Goal: Information Seeking & Learning: Compare options

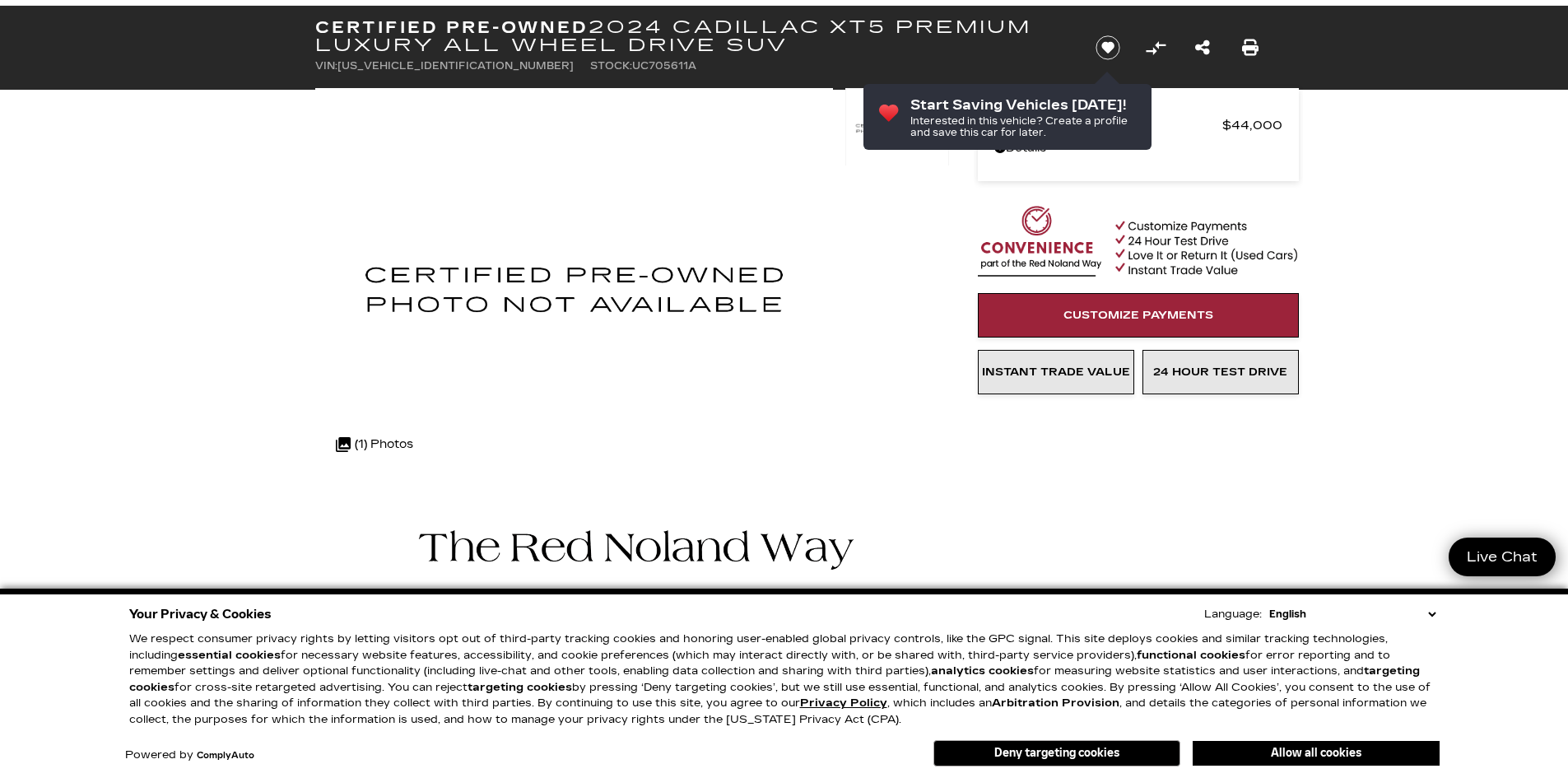
click at [1436, 621] on select "English Spanish / Español English / United Kingdom Korean / 한국어 Vietnamese / Ti…" at bounding box center [1352, 614] width 174 height 16
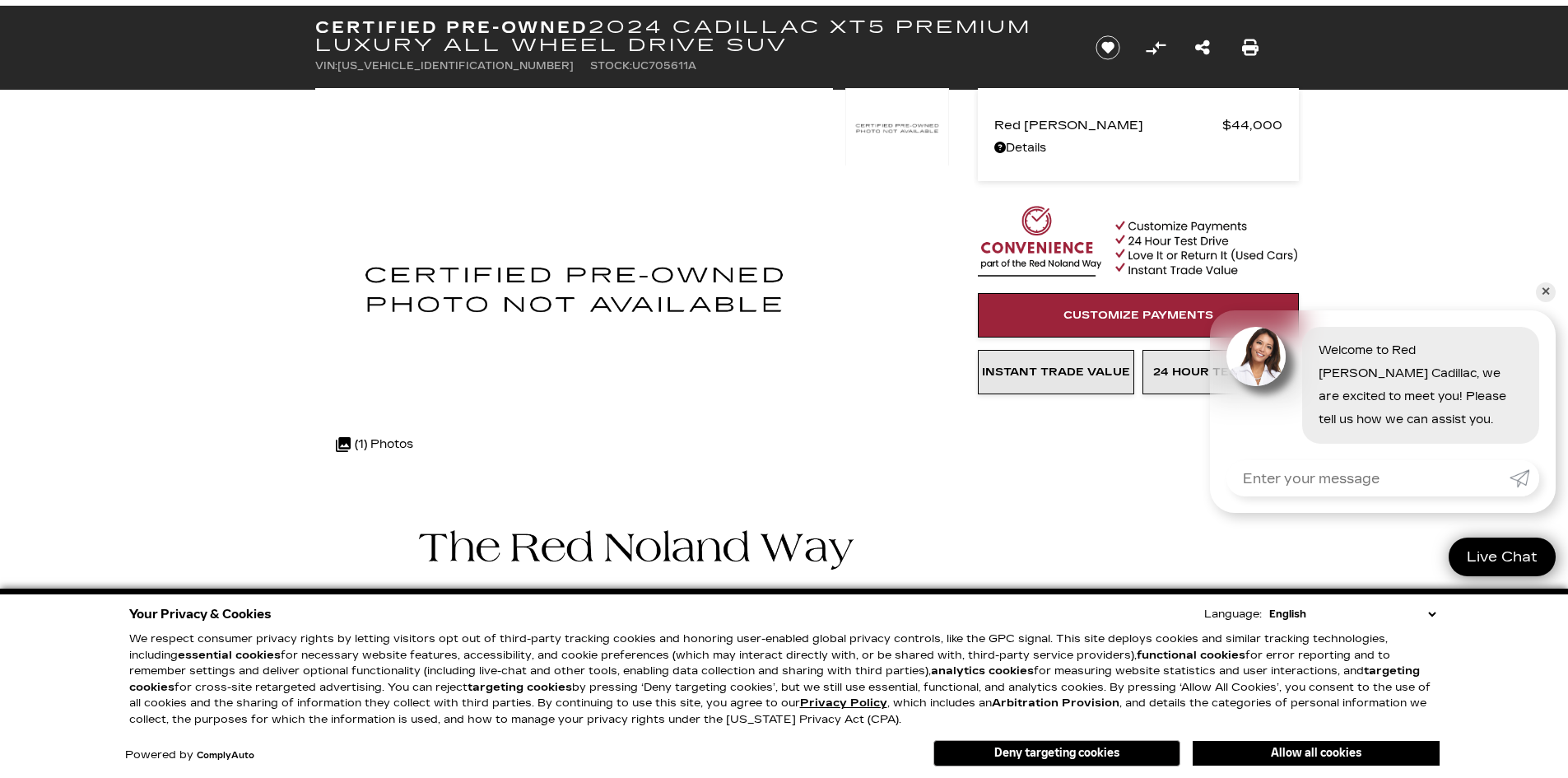
click at [1552, 286] on link "✕" at bounding box center [1545, 292] width 20 height 20
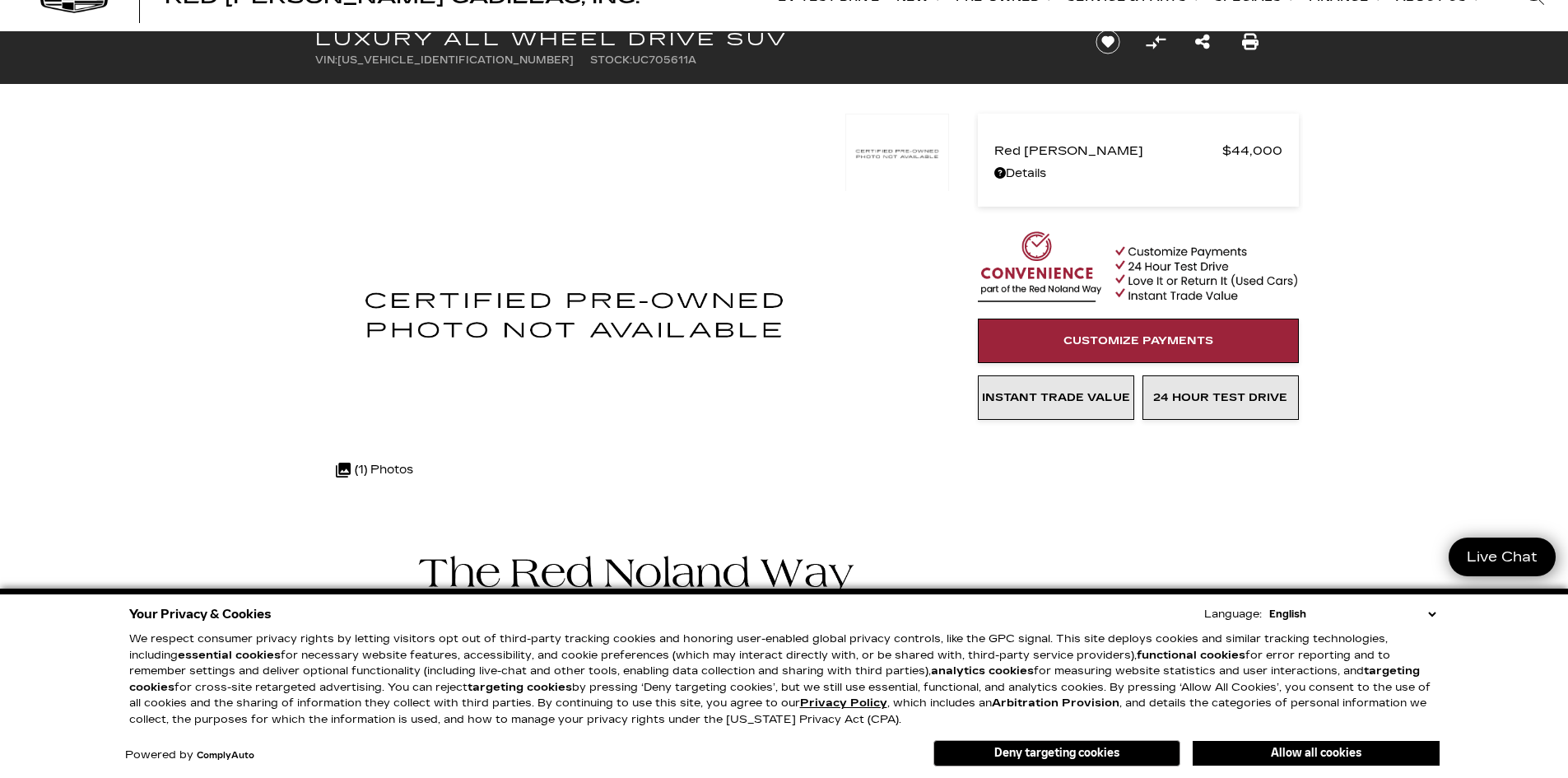
scroll to position [165, 0]
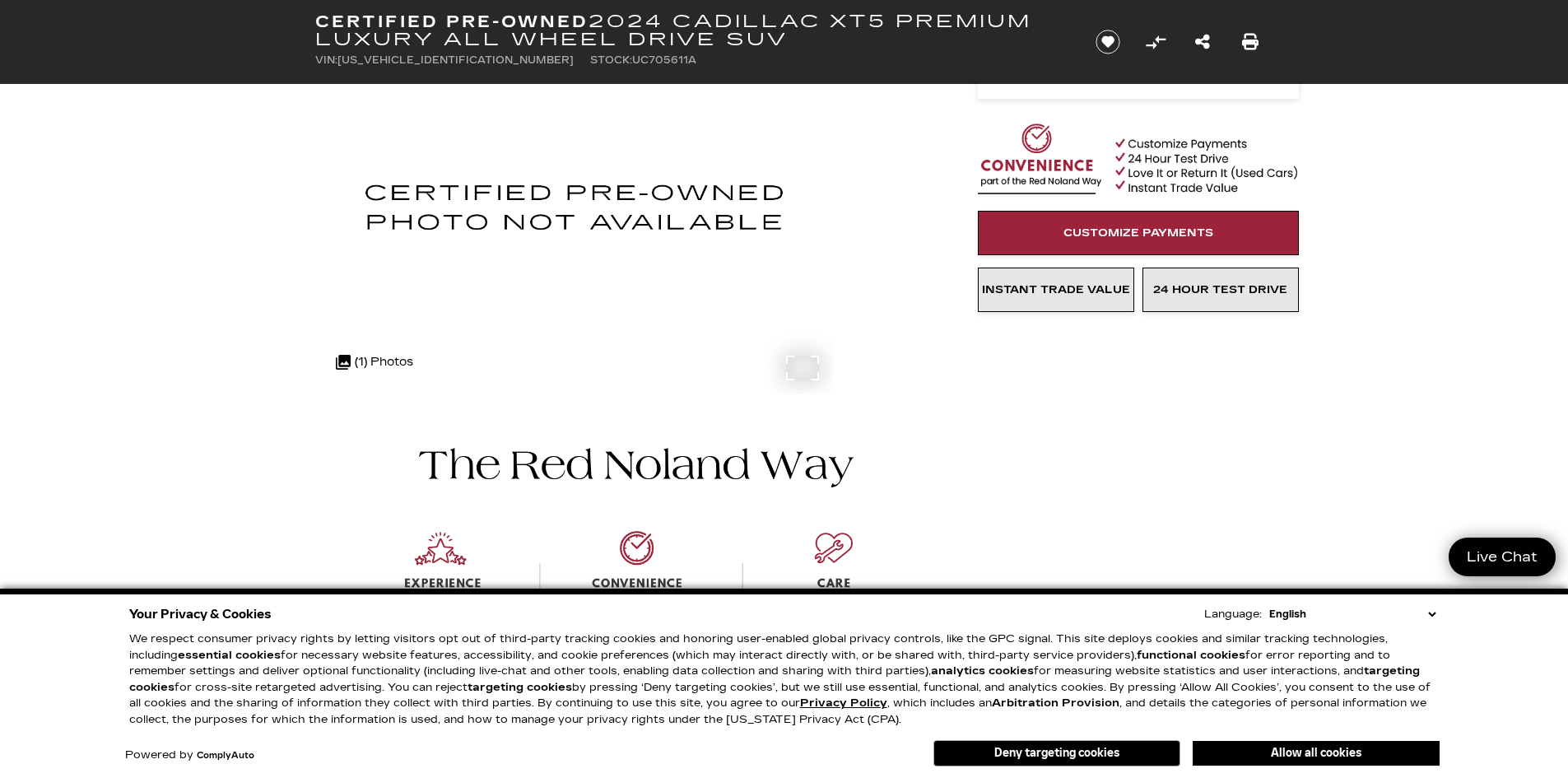
click at [355, 360] on div ".cls-1, .cls-3 { fill: #c50033; } .cls-1 { clip-rule: evenodd; } .cls-2 { clip-…" at bounding box center [375, 362] width 94 height 40
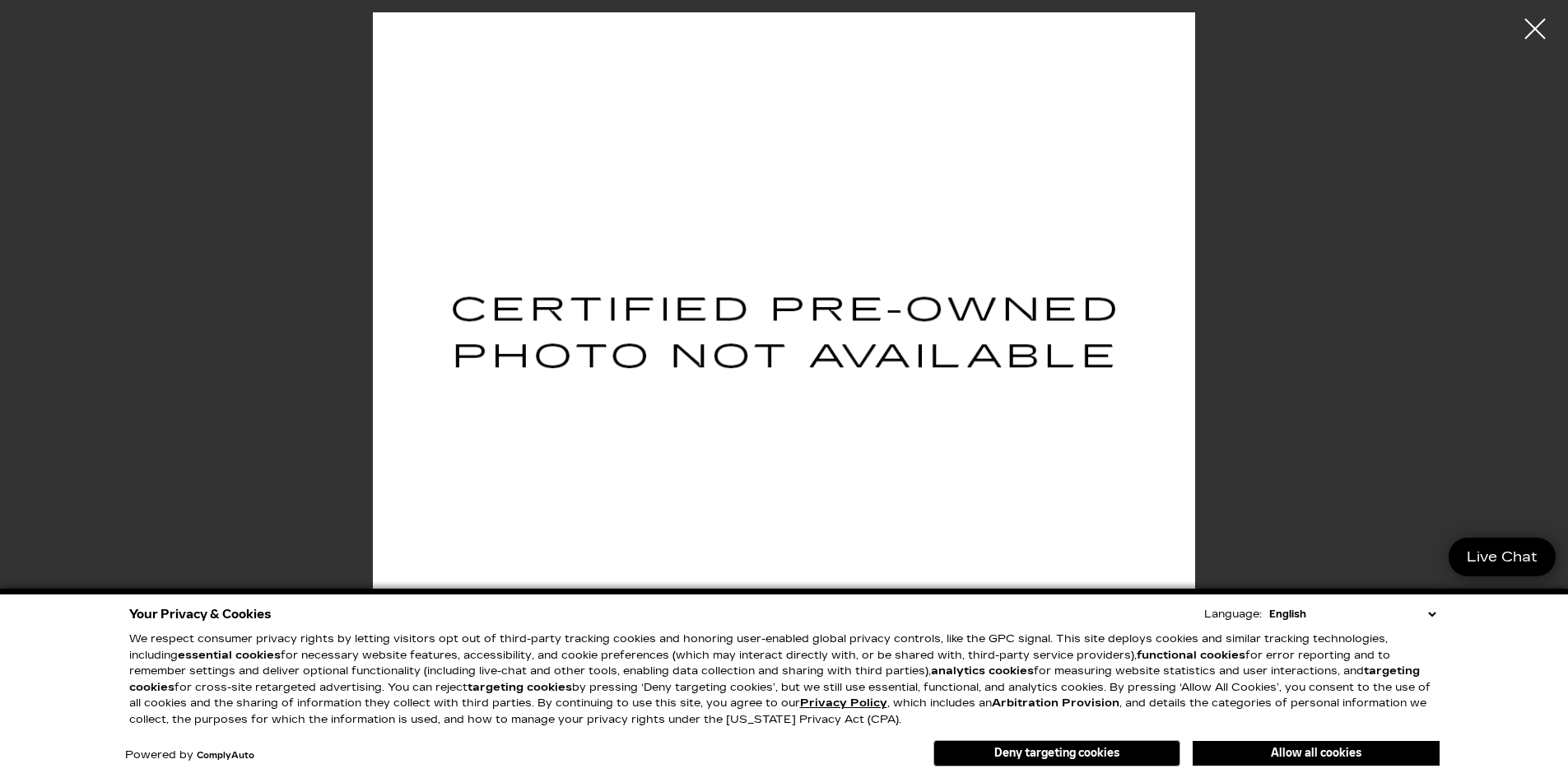
scroll to position [329, 0]
click at [1538, 23] on div at bounding box center [1536, 29] width 41 height 41
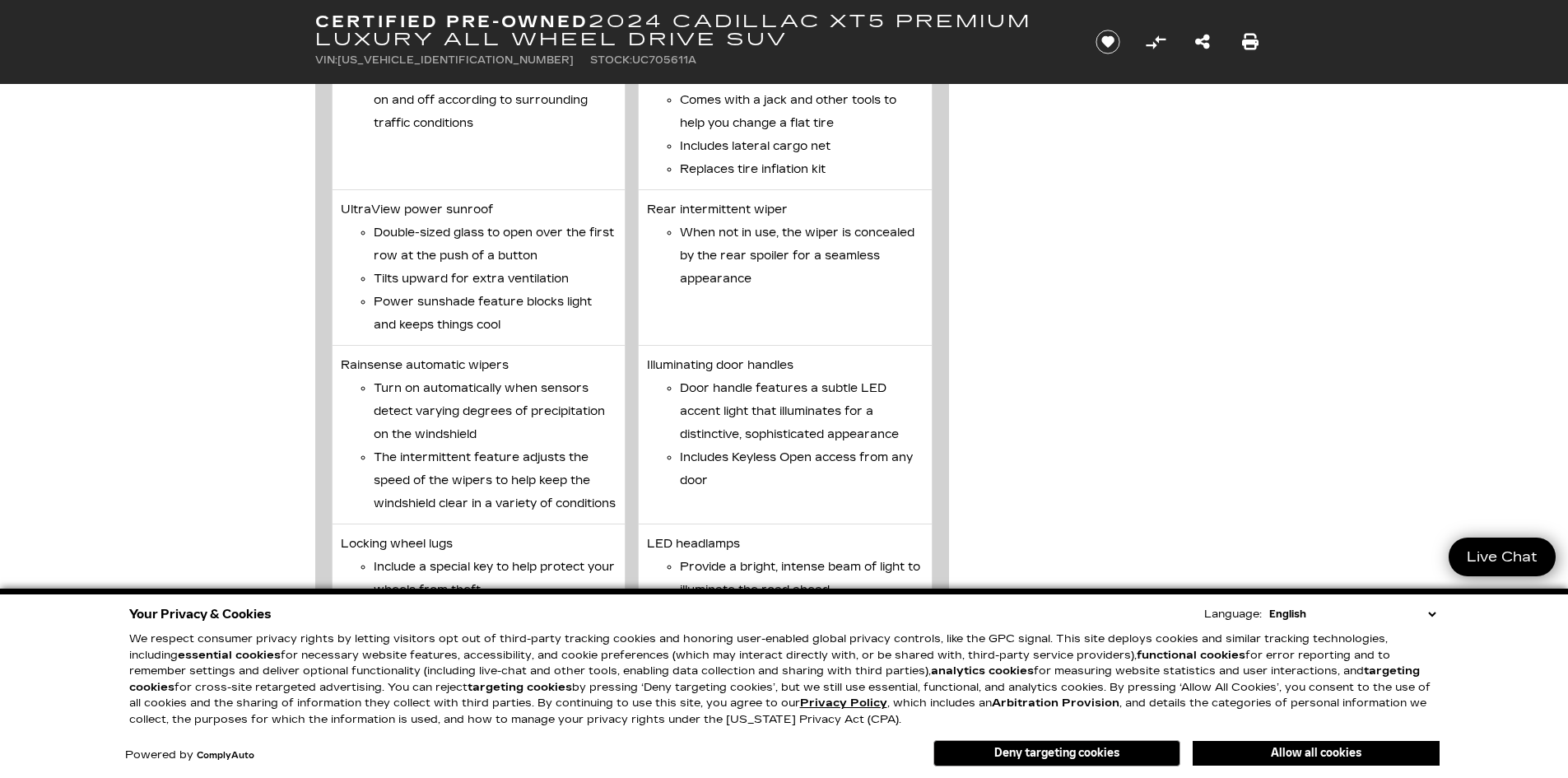
scroll to position [3705, 0]
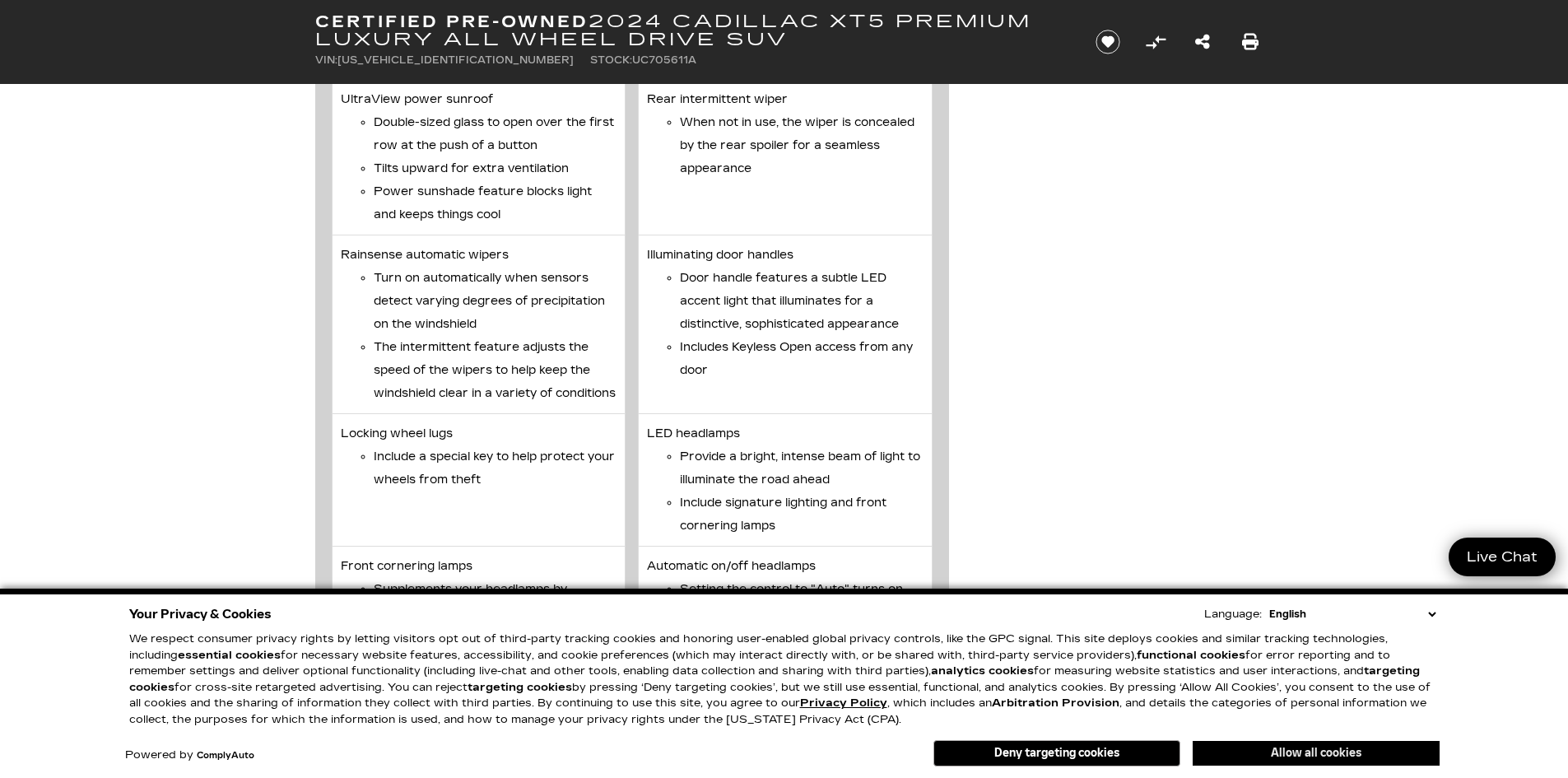
click at [1339, 748] on button "Allow all cookies" at bounding box center [1316, 753] width 247 height 25
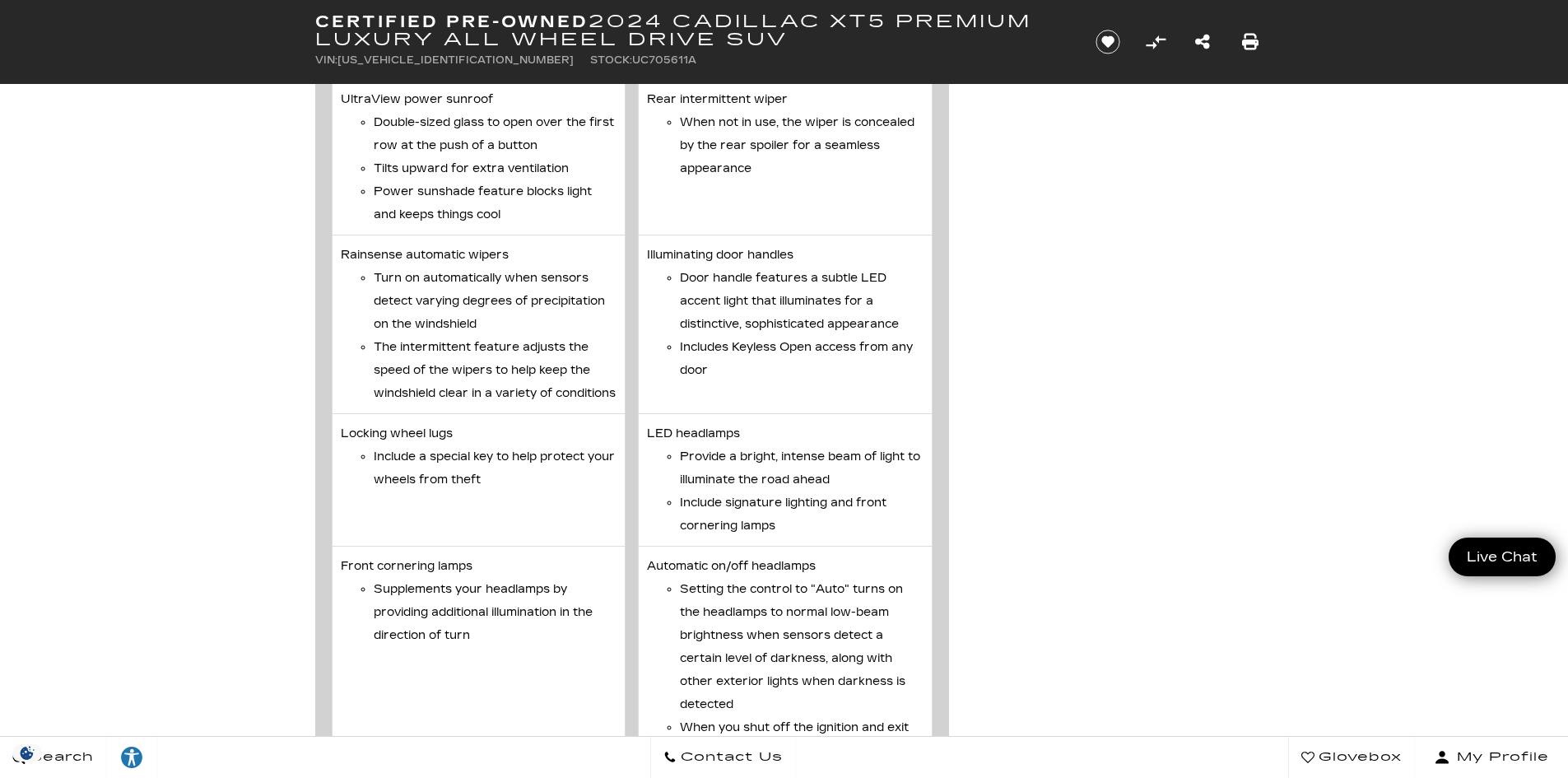
click at [1211, 195] on div "Vehicle Details Exterior Rear spoiler Adds a stylish, sport flare Hands-Free Po…" at bounding box center [784, 289] width 988 height 2234
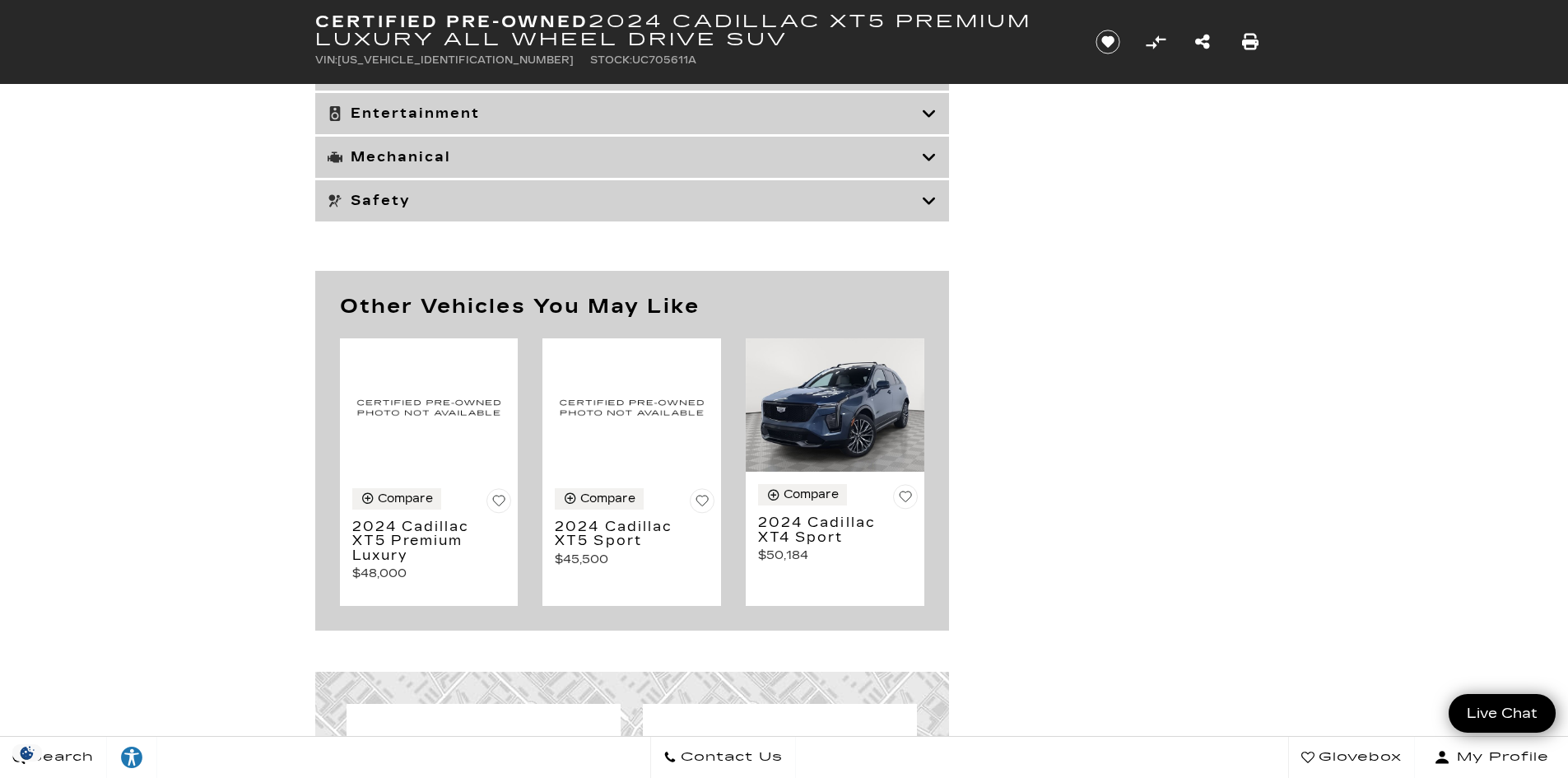
scroll to position [5024, 0]
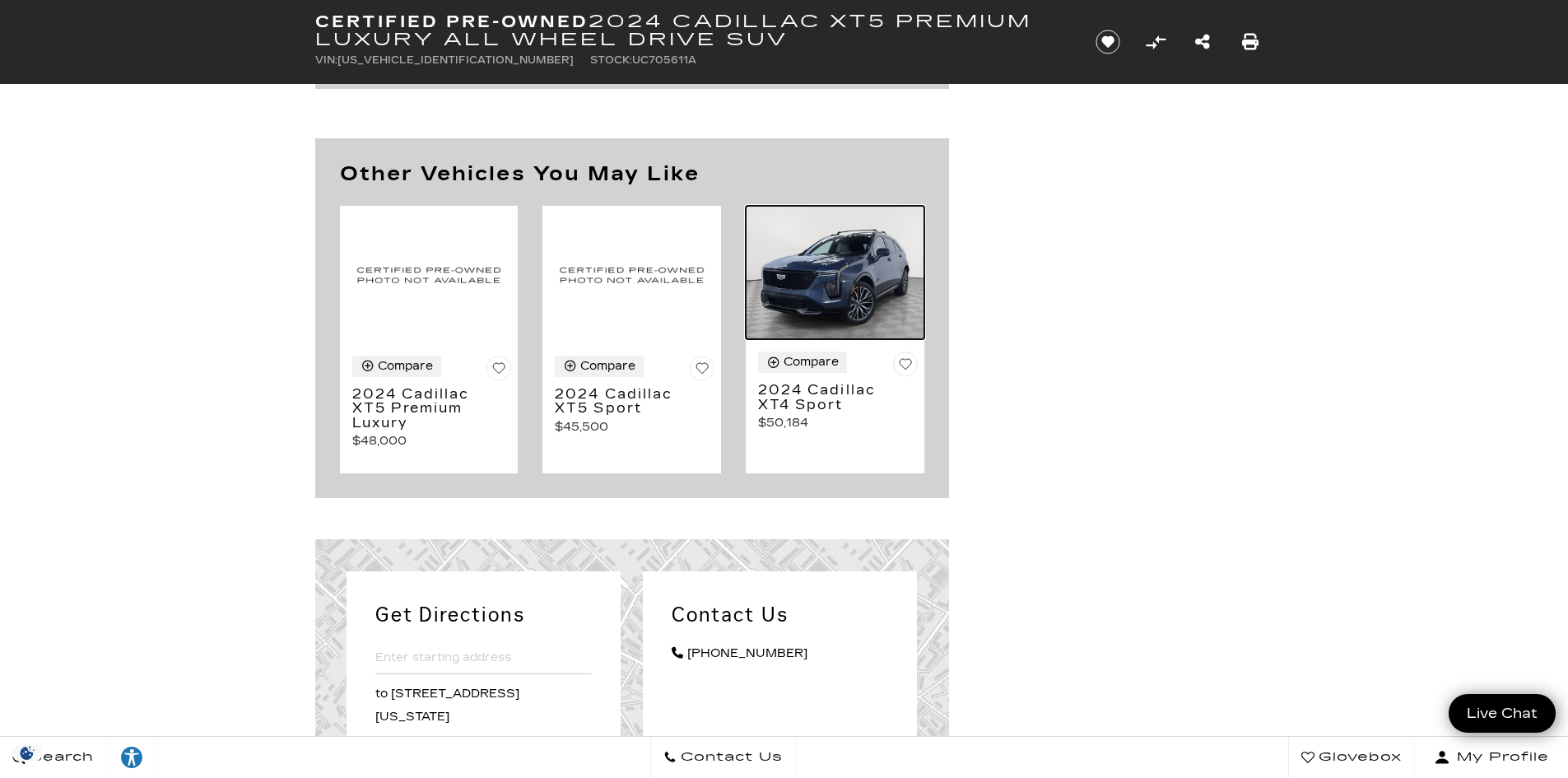
click at [852, 276] on img at bounding box center [834, 273] width 178 height 134
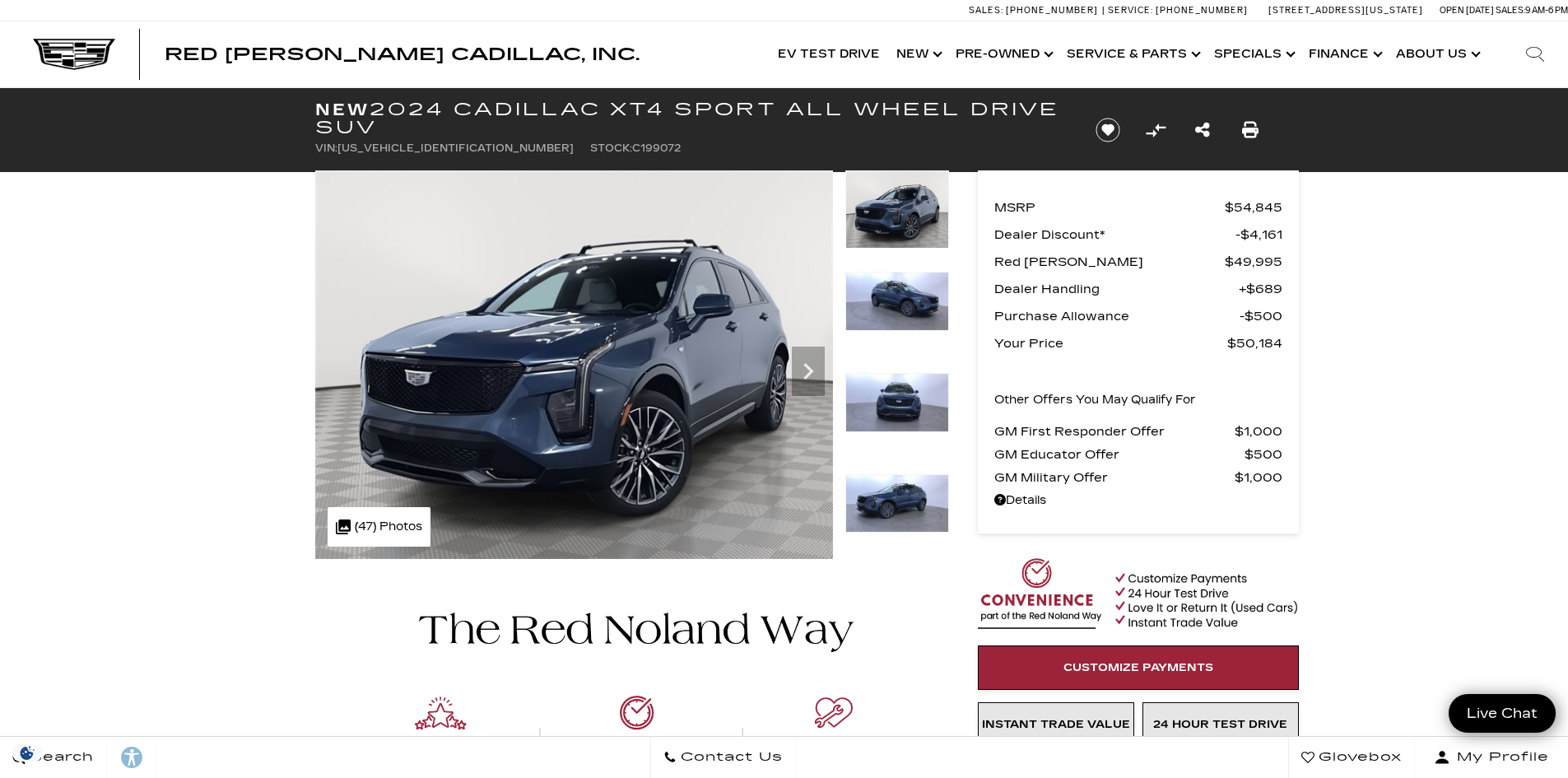
click at [893, 483] on img at bounding box center [898, 504] width 104 height 59
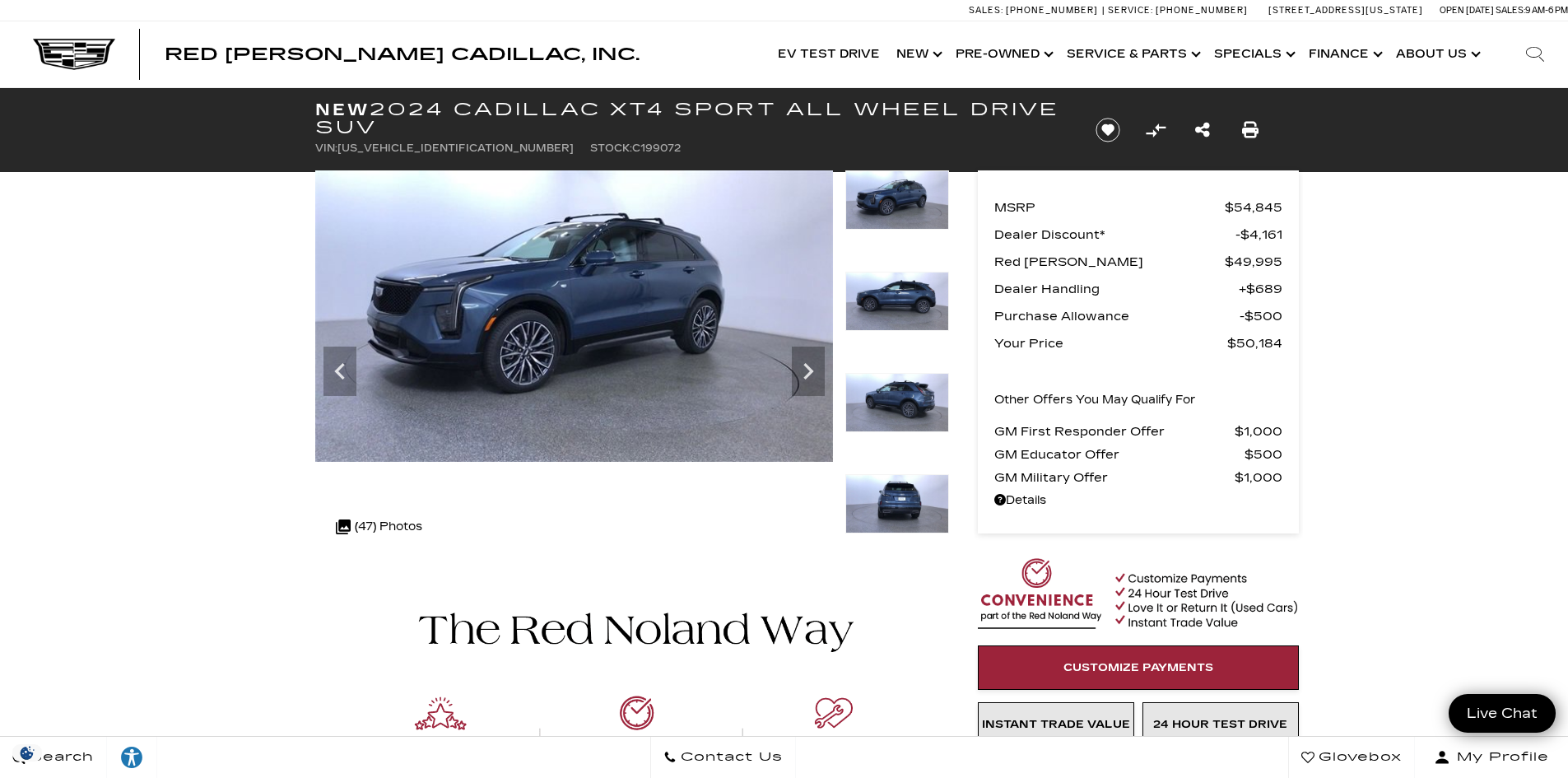
click at [887, 320] on img at bounding box center [898, 301] width 104 height 59
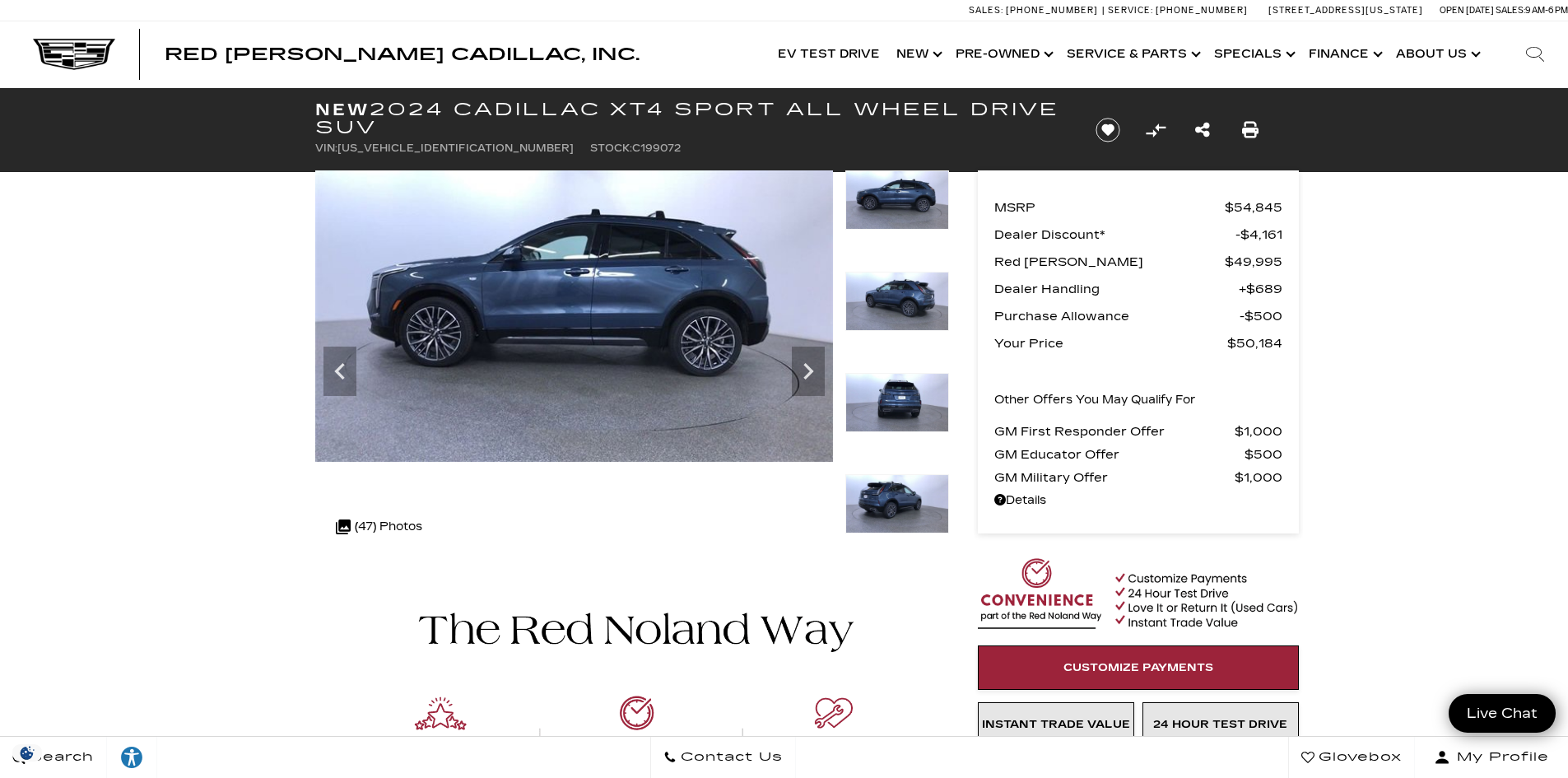
click at [911, 282] on img at bounding box center [898, 301] width 104 height 59
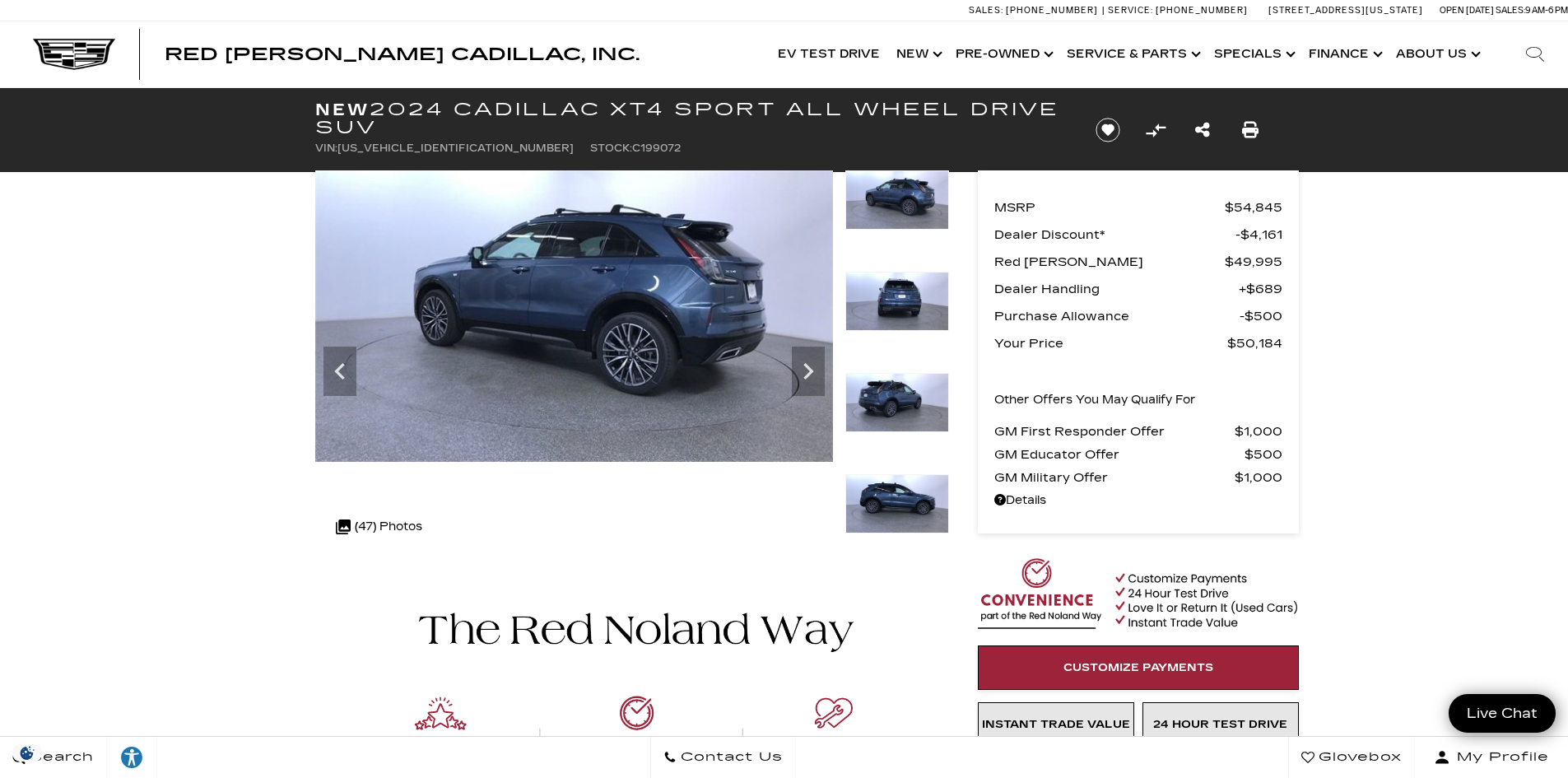
click at [911, 280] on img at bounding box center [898, 301] width 104 height 59
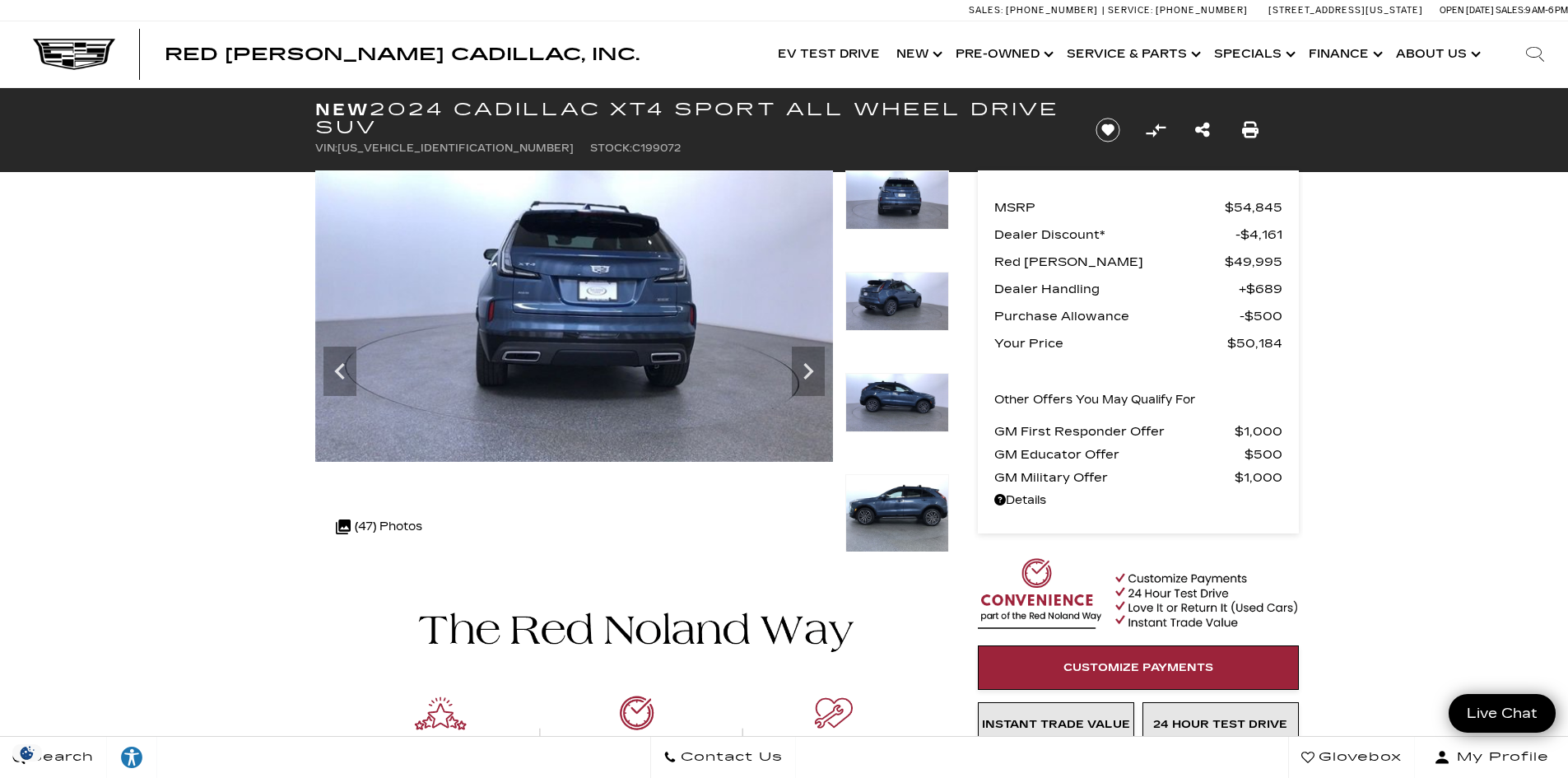
click at [913, 298] on img at bounding box center [898, 301] width 104 height 59
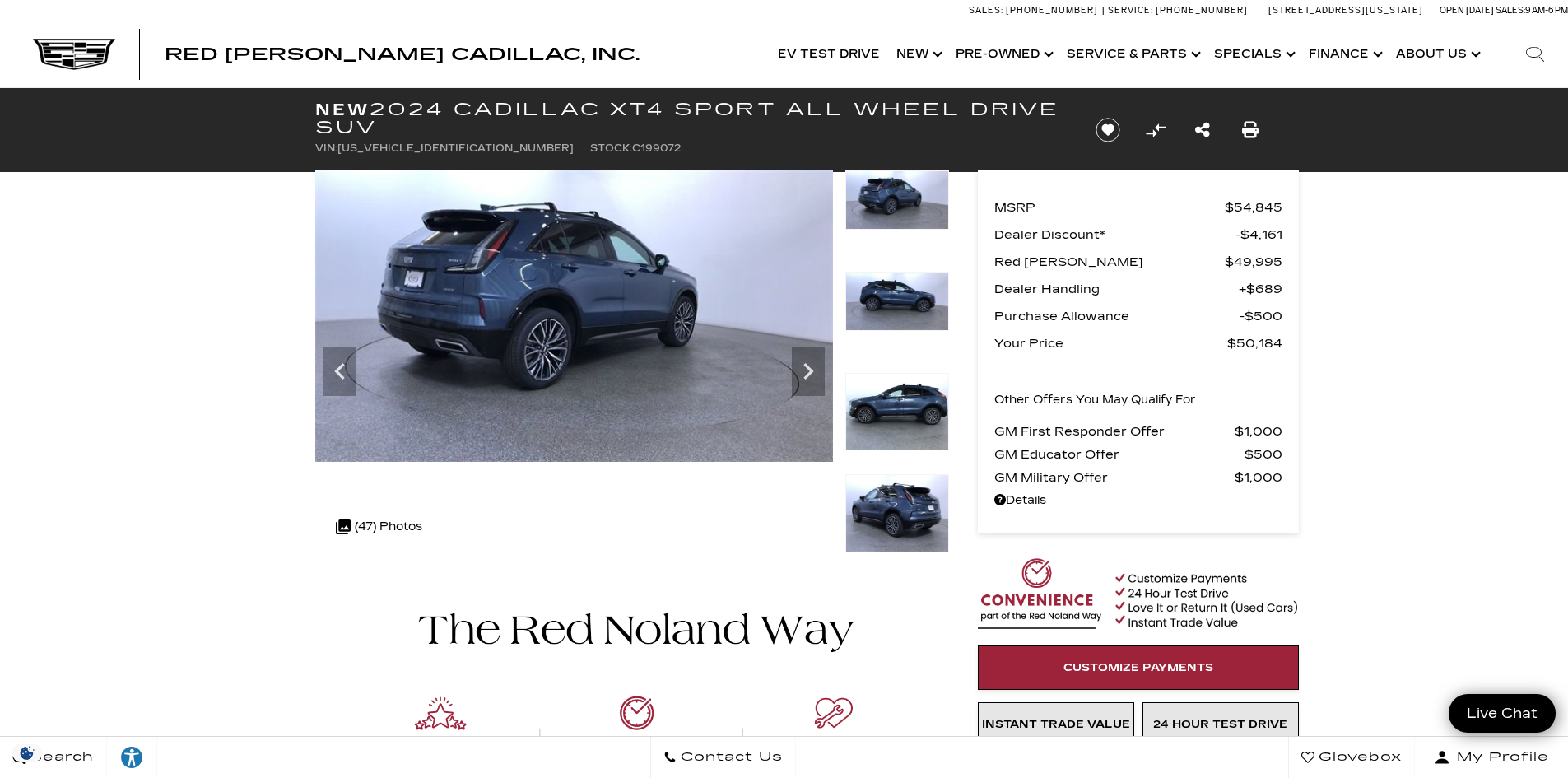
click at [913, 298] on img at bounding box center [898, 301] width 104 height 59
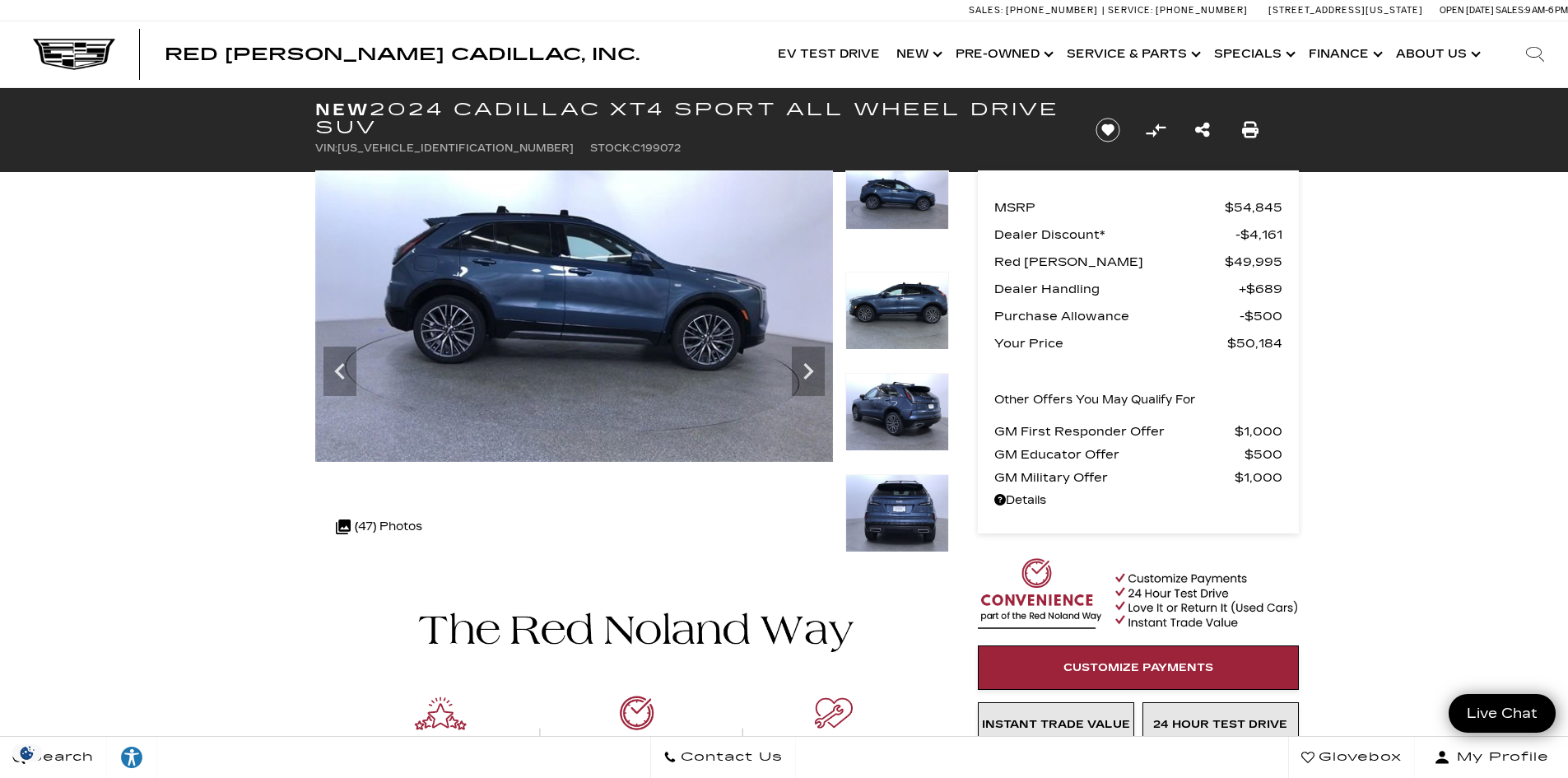
click at [949, 395] on img at bounding box center [898, 412] width 104 height 78
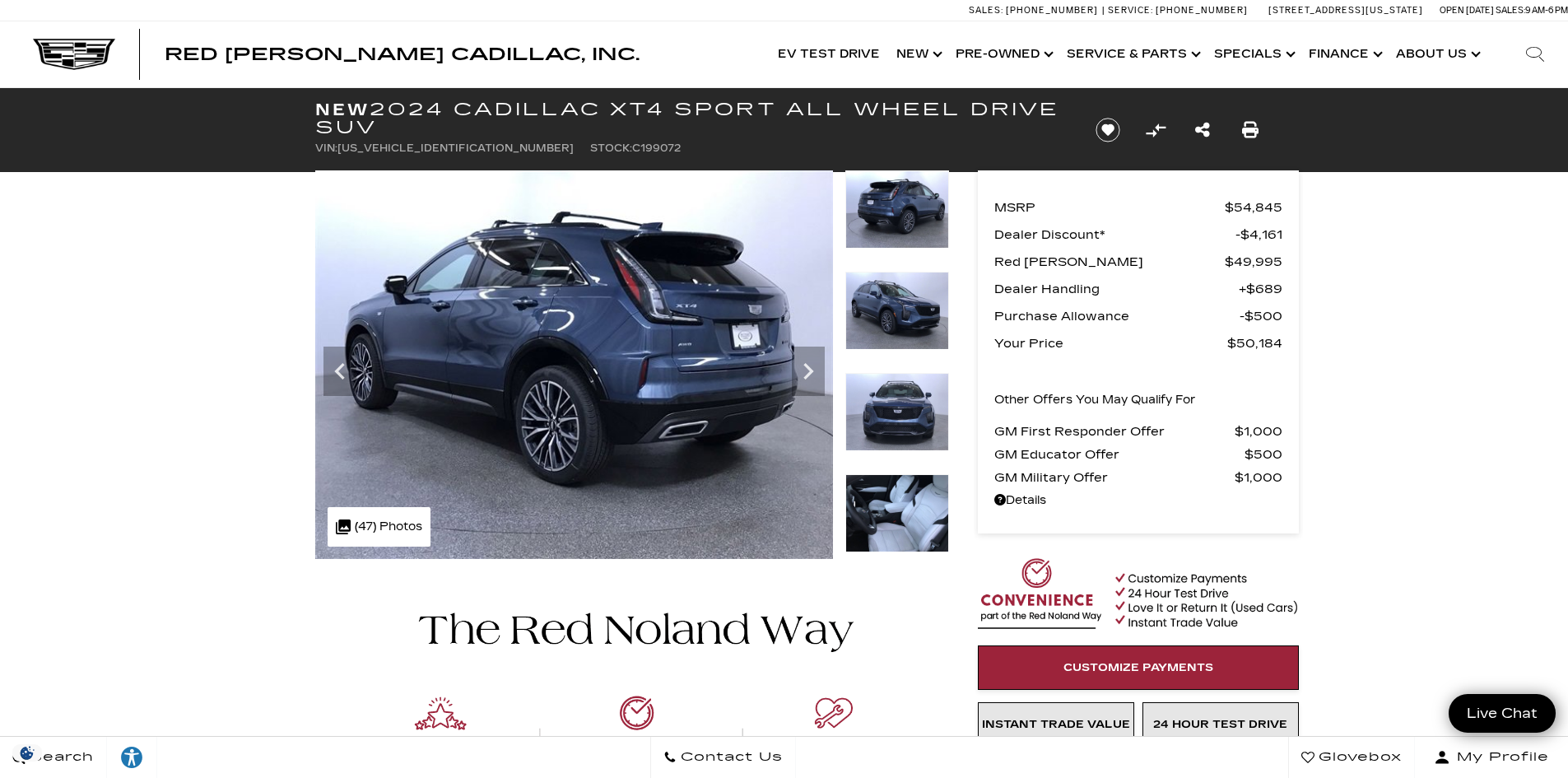
click at [934, 178] on img at bounding box center [898, 209] width 104 height 78
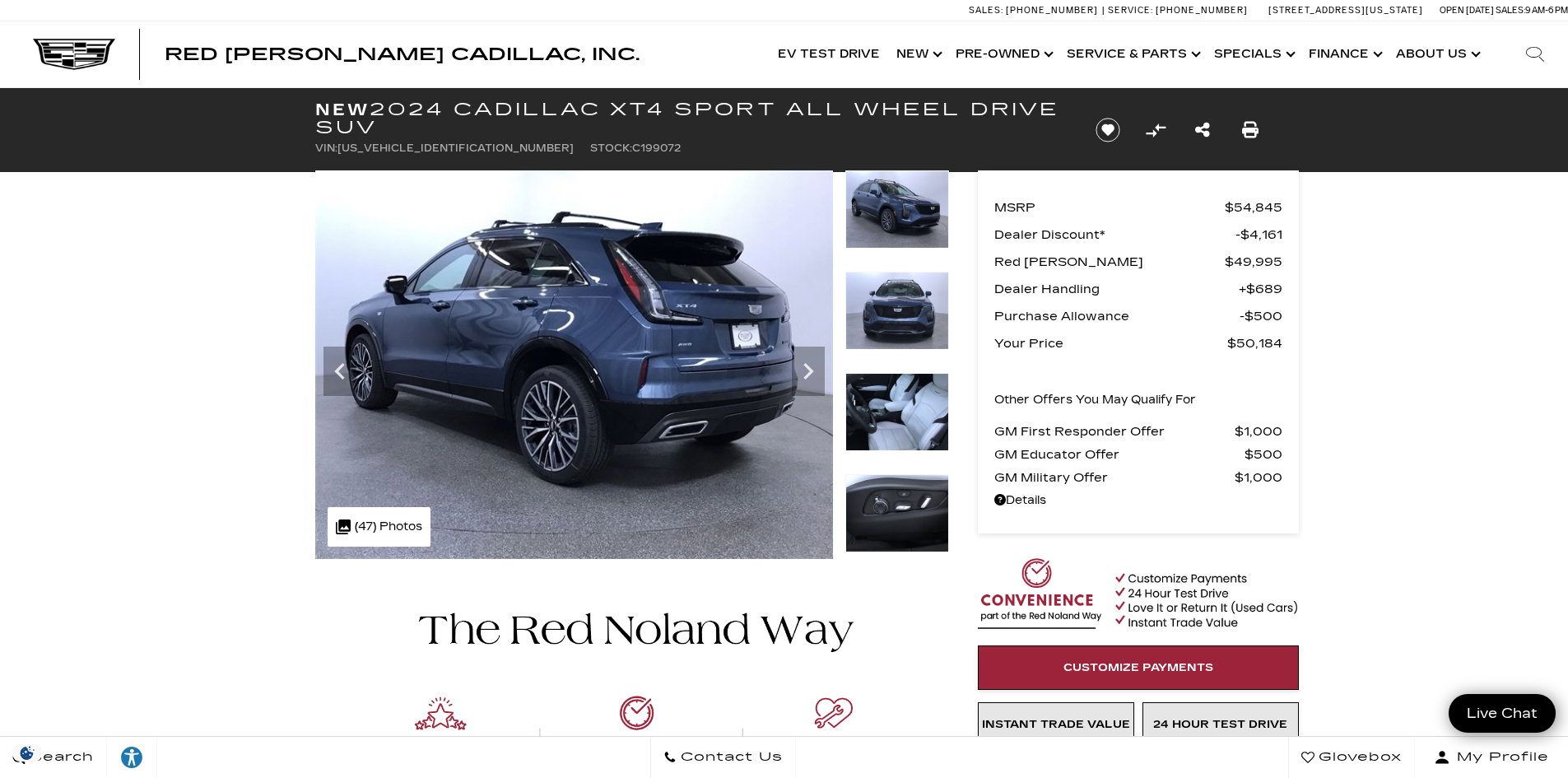
click at [914, 188] on img at bounding box center [898, 209] width 104 height 78
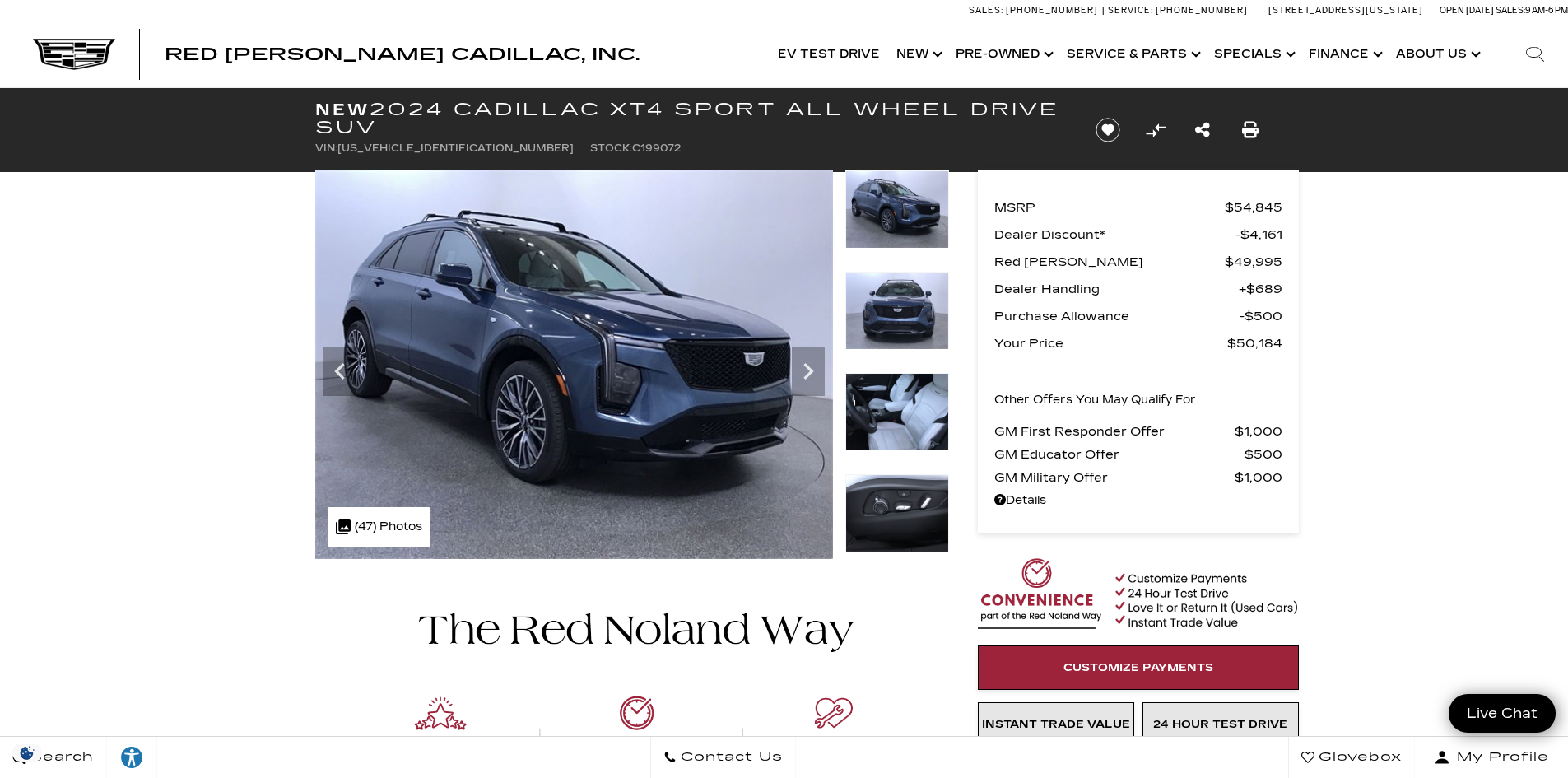
click at [926, 319] on img at bounding box center [898, 310] width 104 height 78
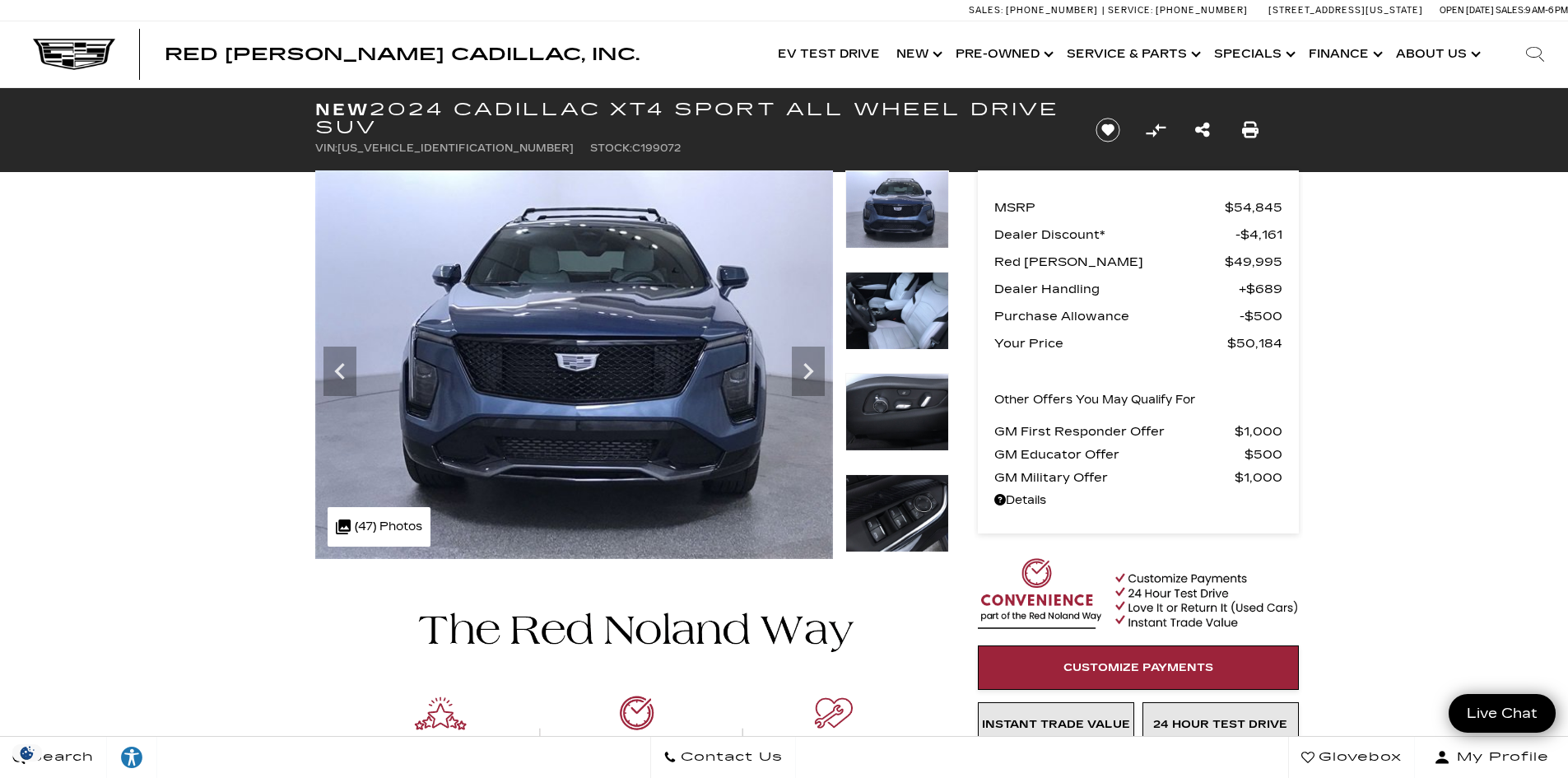
click at [915, 309] on img at bounding box center [898, 310] width 104 height 78
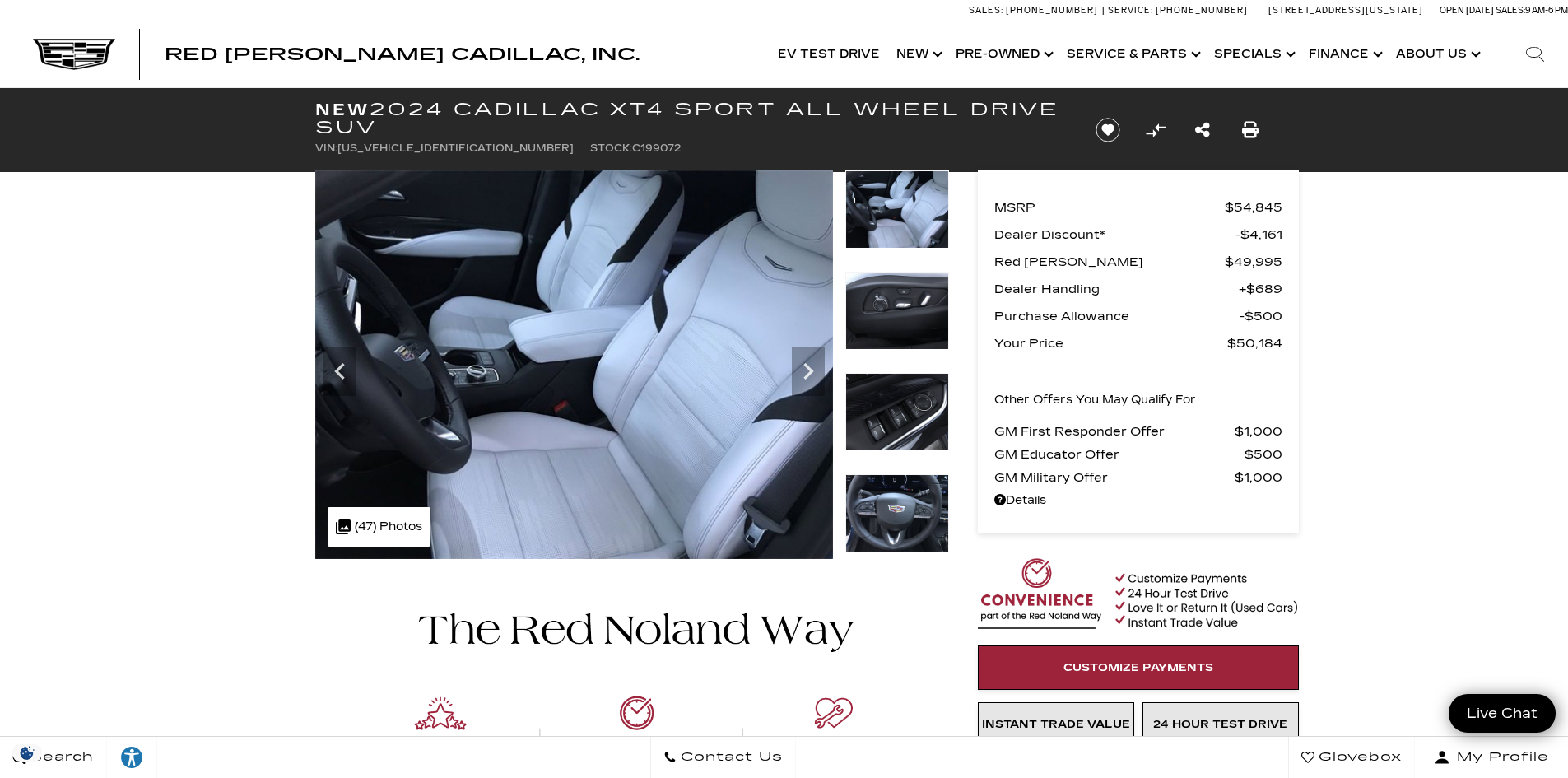
click at [915, 309] on img at bounding box center [898, 310] width 104 height 78
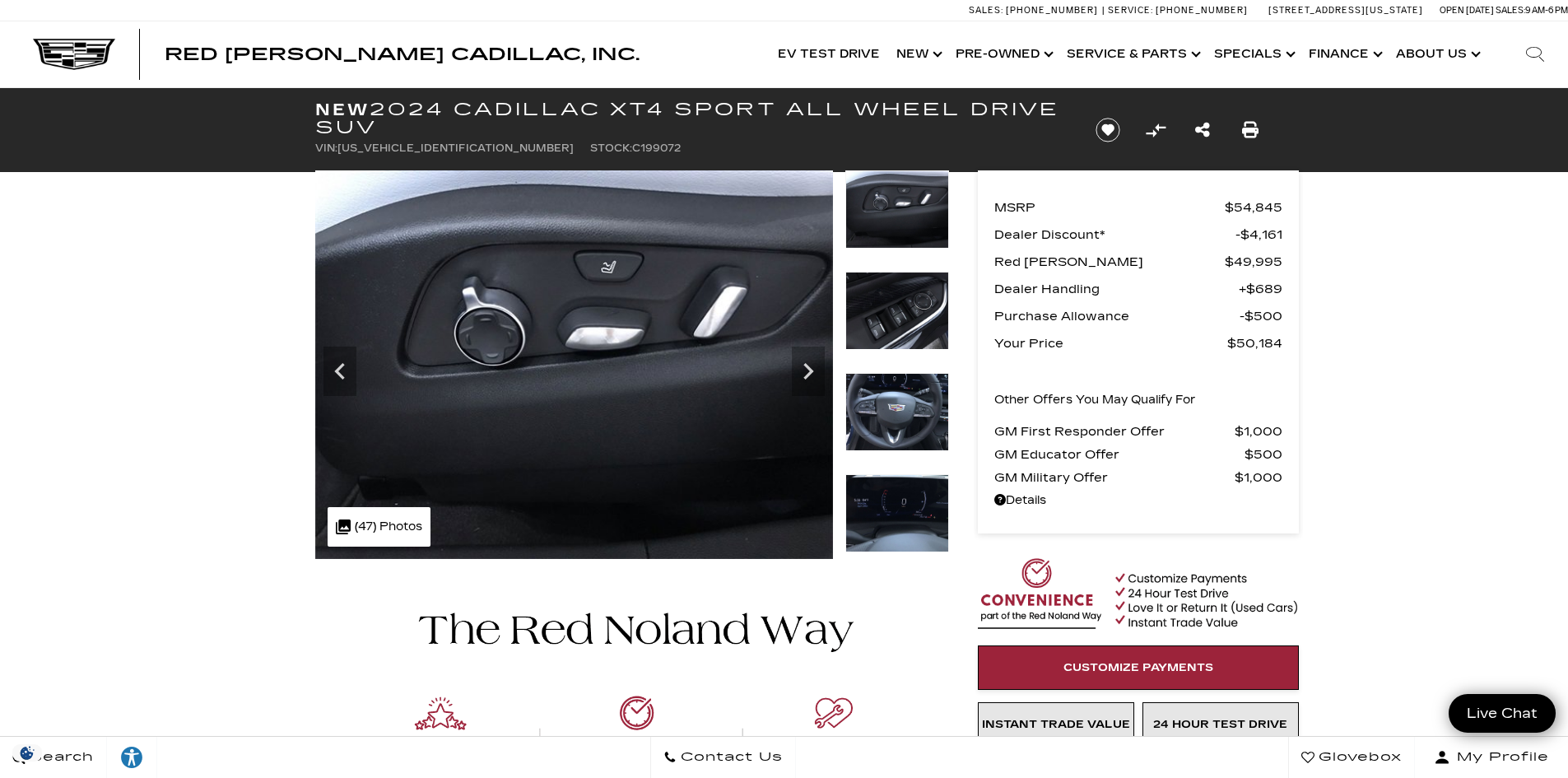
click at [915, 309] on img at bounding box center [898, 310] width 104 height 78
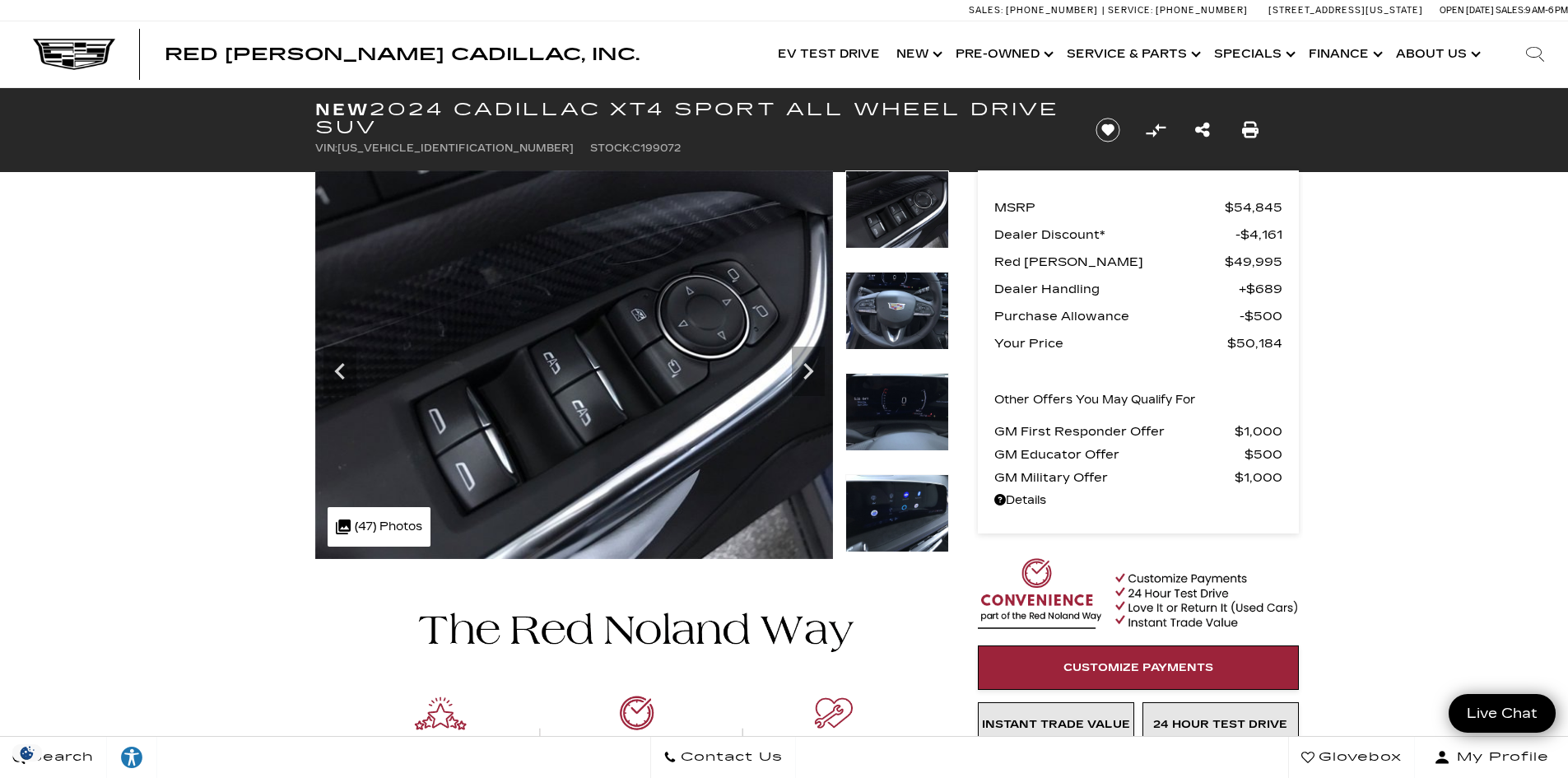
click at [915, 309] on img at bounding box center [898, 310] width 104 height 78
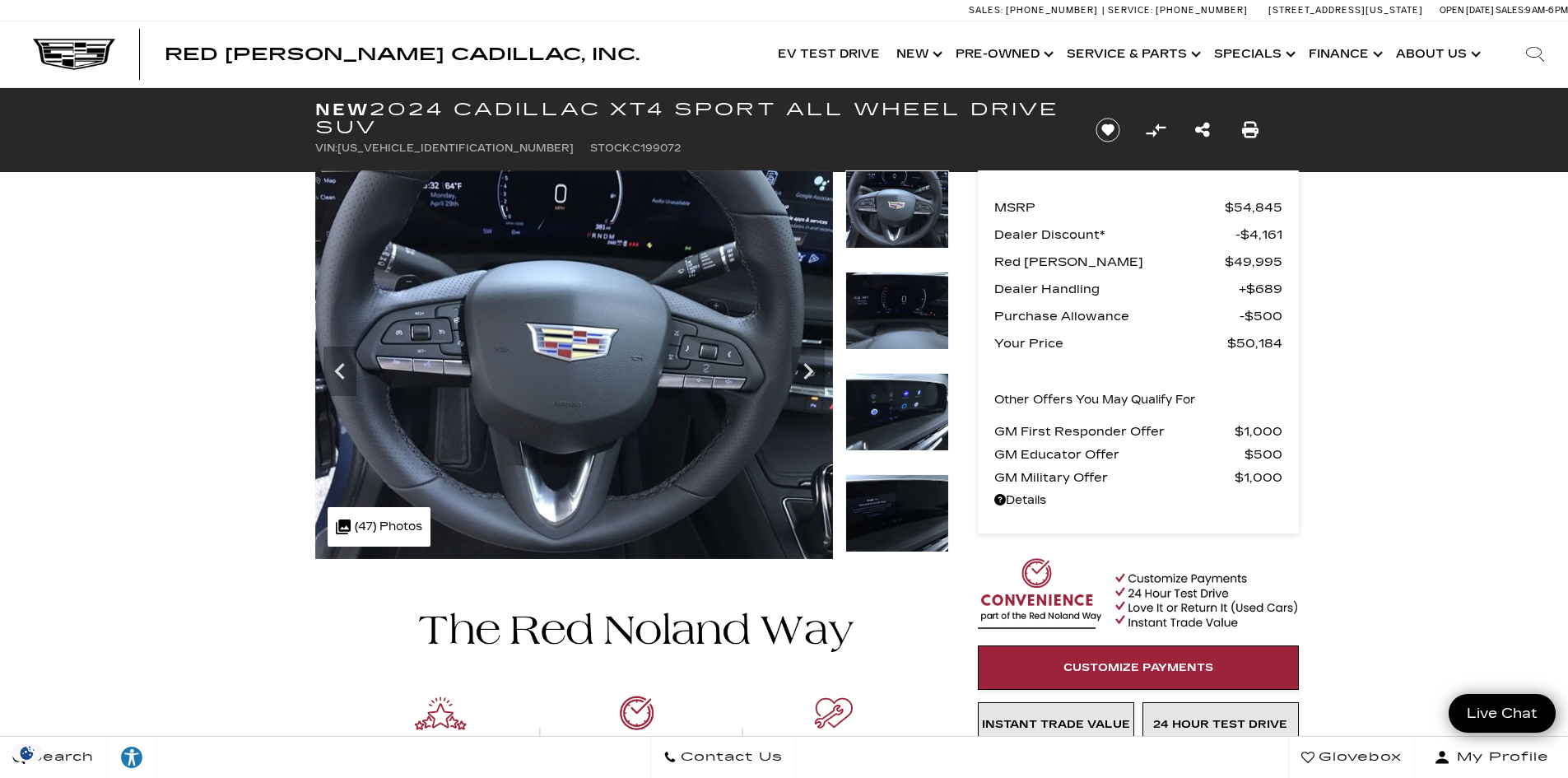
click at [915, 309] on img at bounding box center [898, 310] width 104 height 78
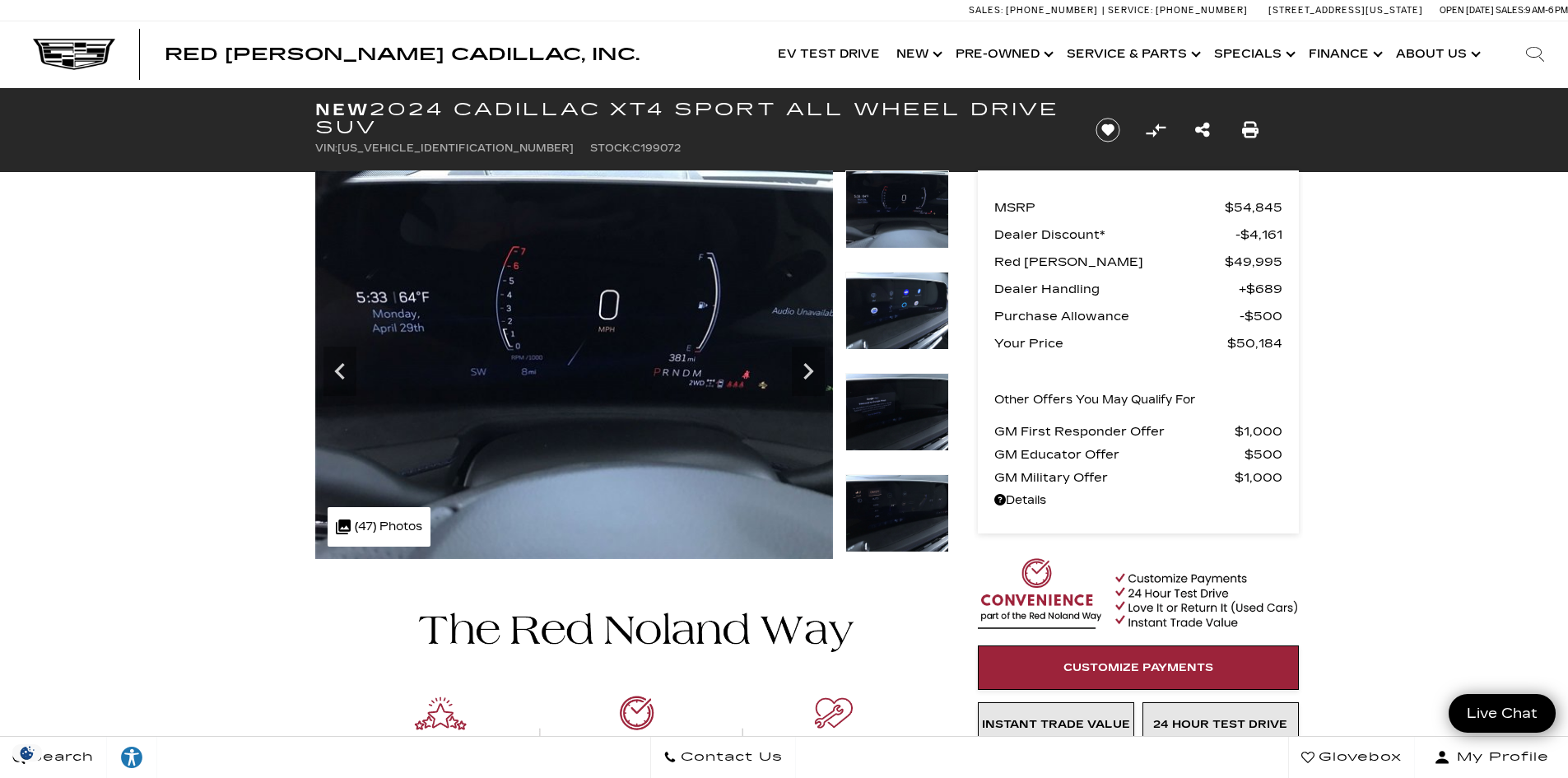
click at [915, 309] on img at bounding box center [898, 310] width 104 height 78
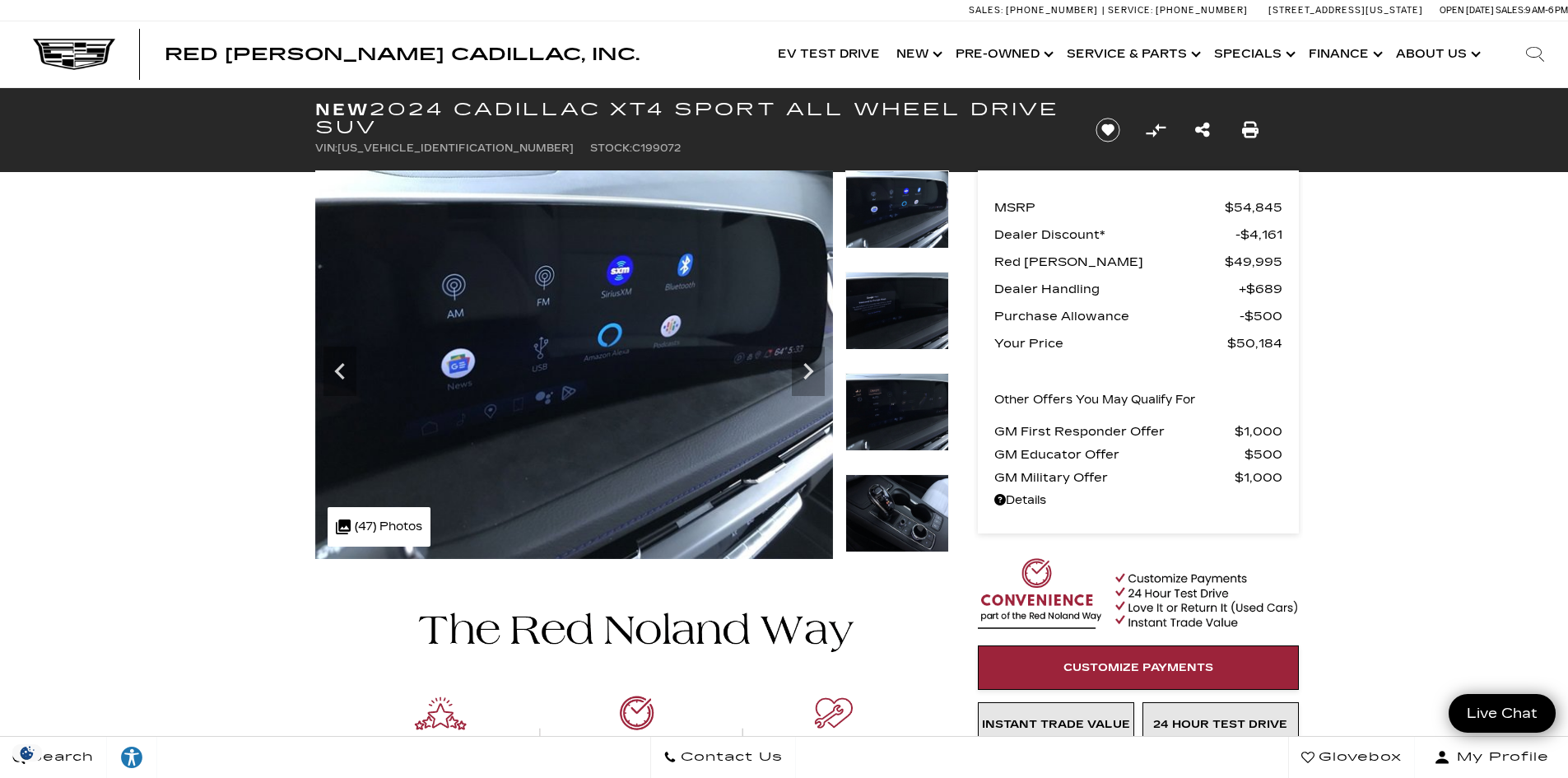
click at [915, 309] on img at bounding box center [898, 310] width 104 height 78
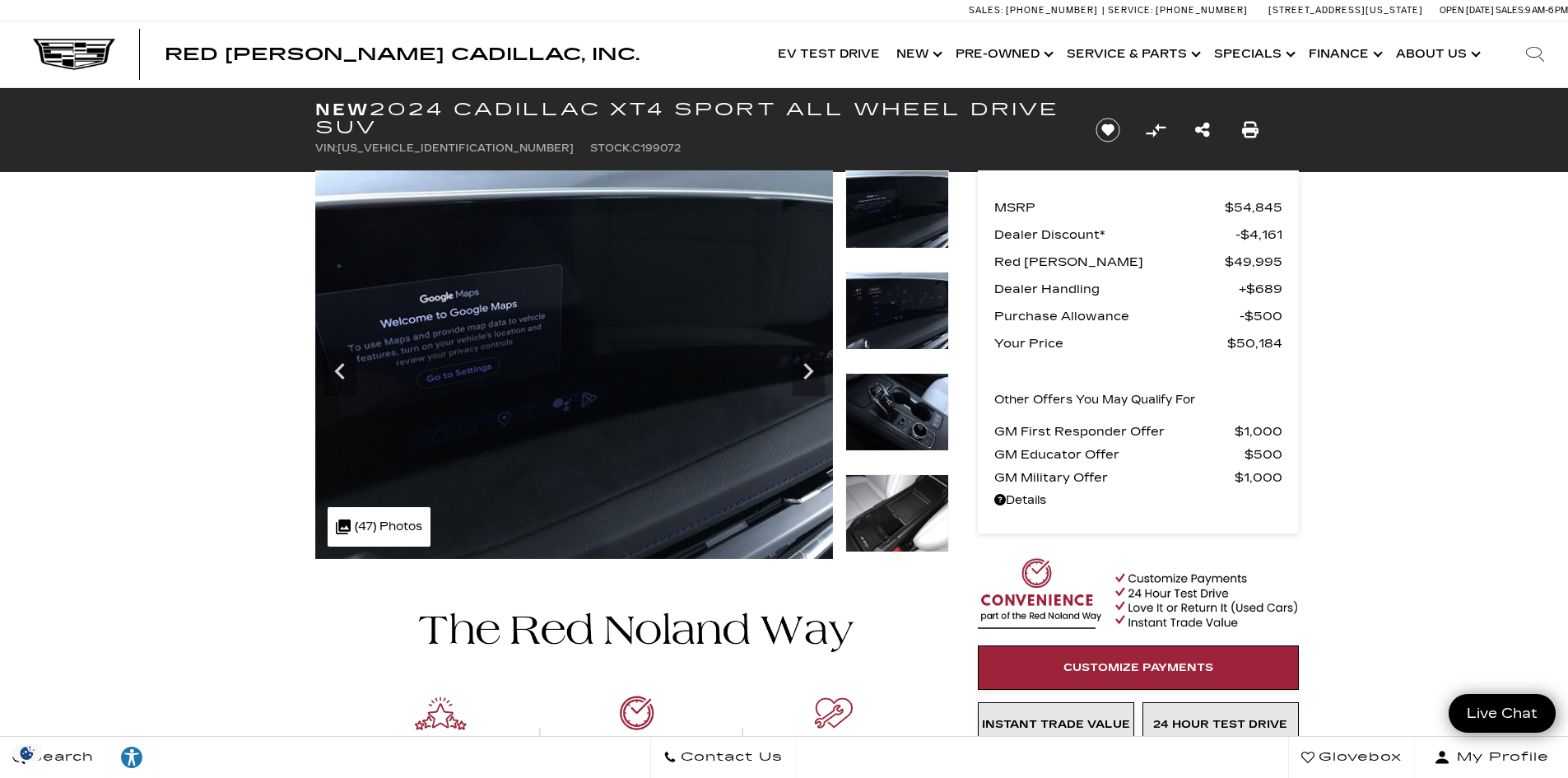
click at [915, 309] on img at bounding box center [898, 310] width 104 height 78
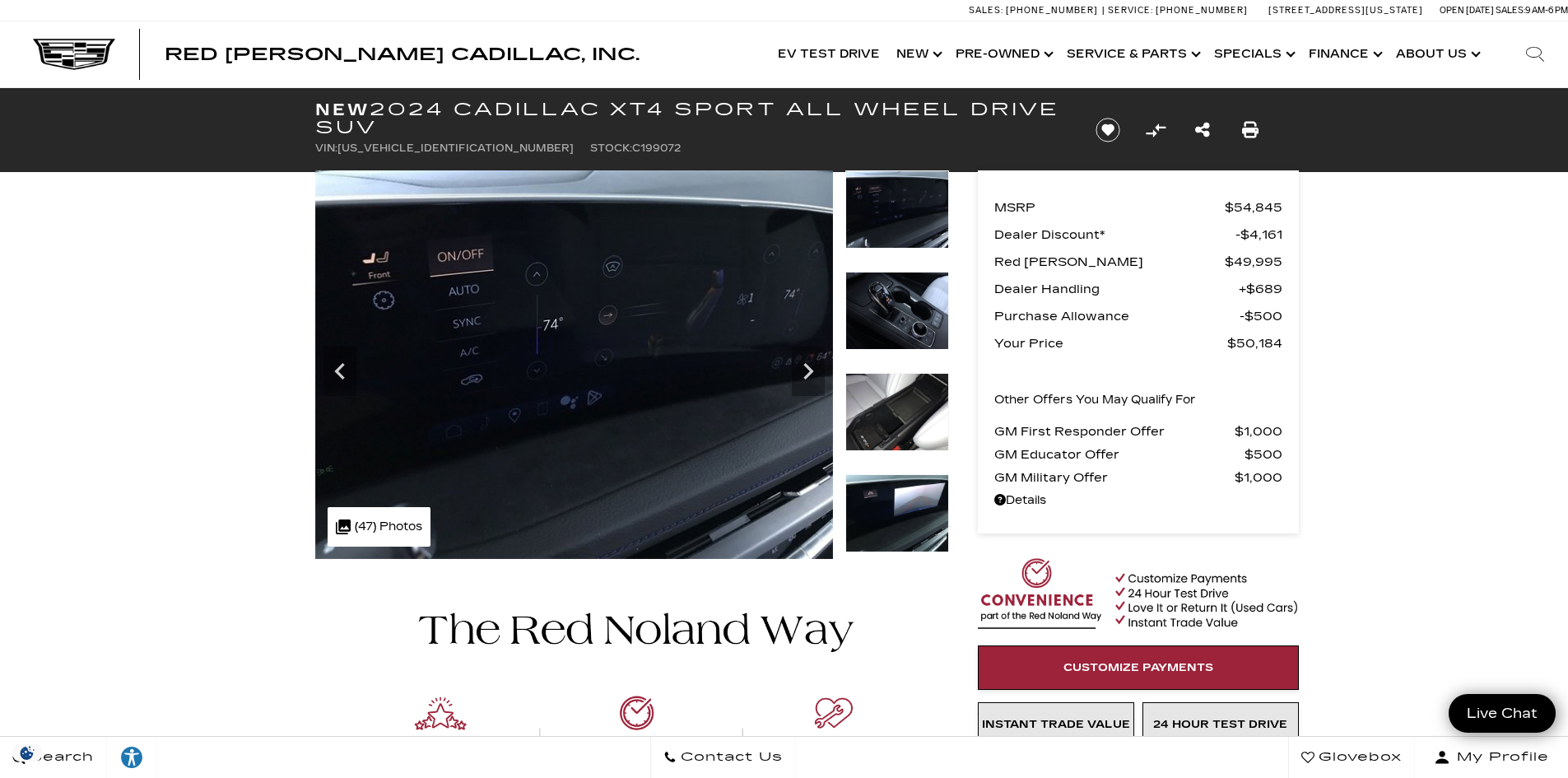
click at [915, 309] on img at bounding box center [898, 310] width 104 height 78
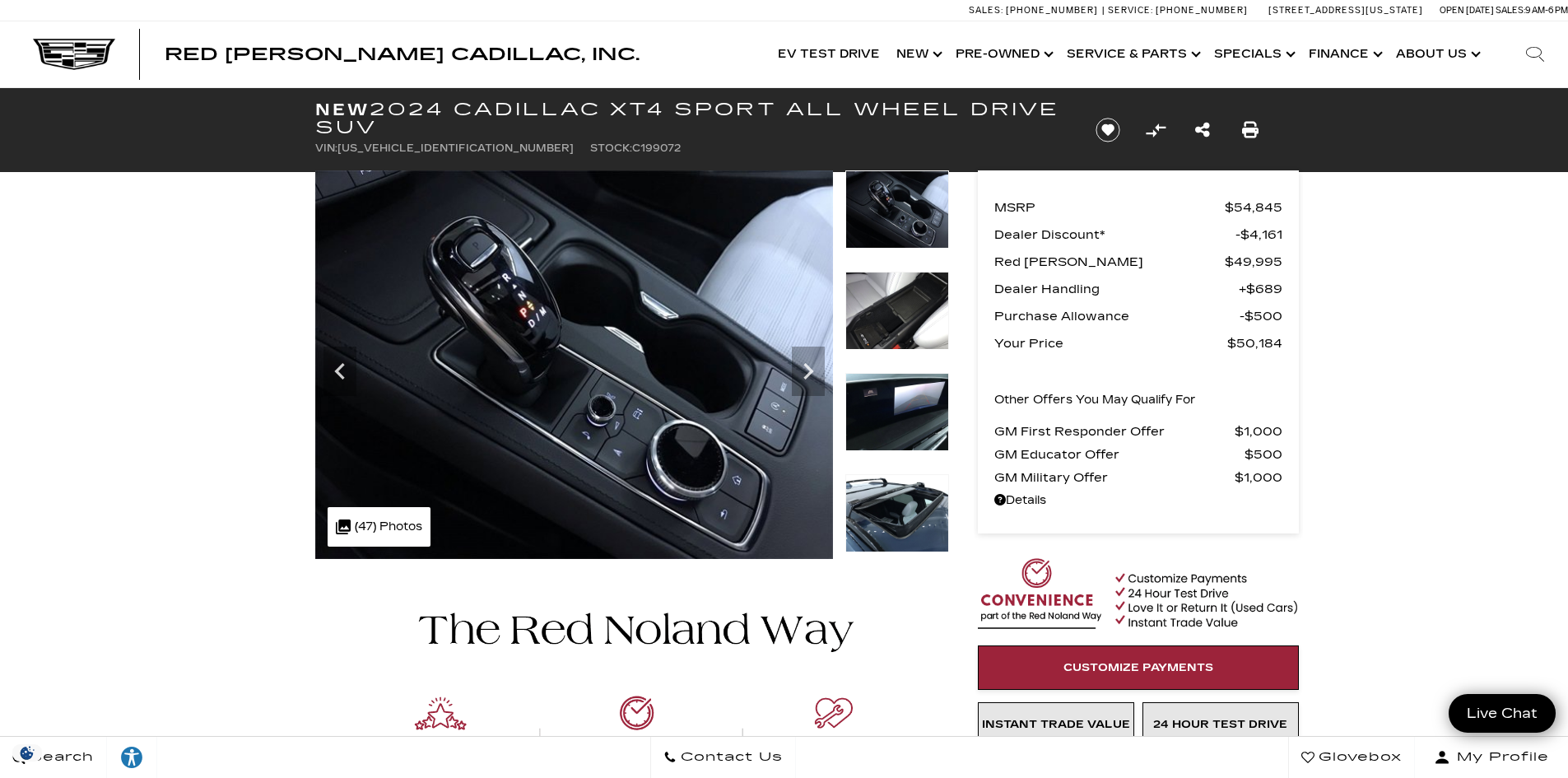
click at [915, 309] on img at bounding box center [898, 310] width 104 height 78
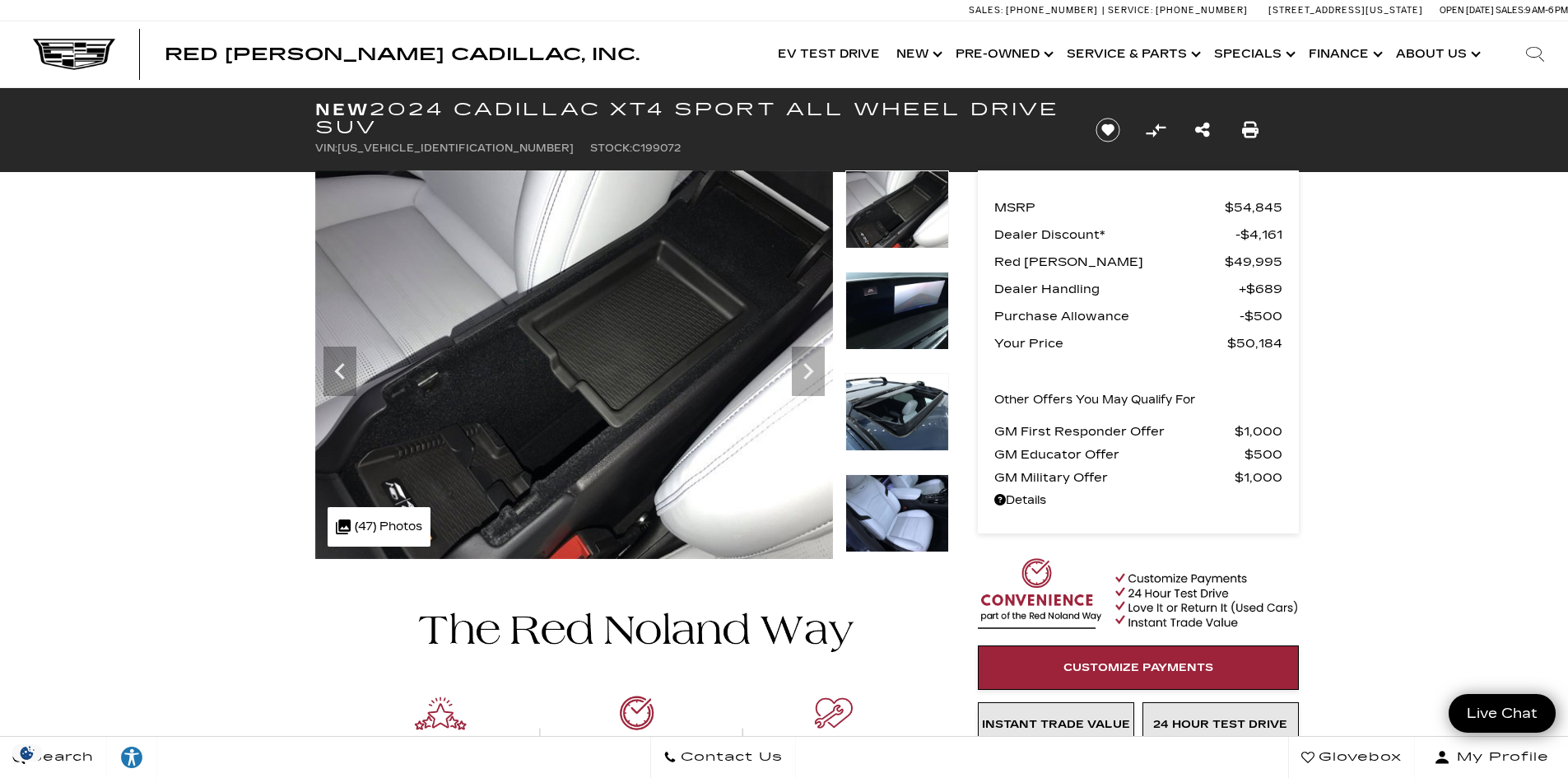
click at [915, 309] on img at bounding box center [898, 310] width 104 height 78
